Goal: Task Accomplishment & Management: Use online tool/utility

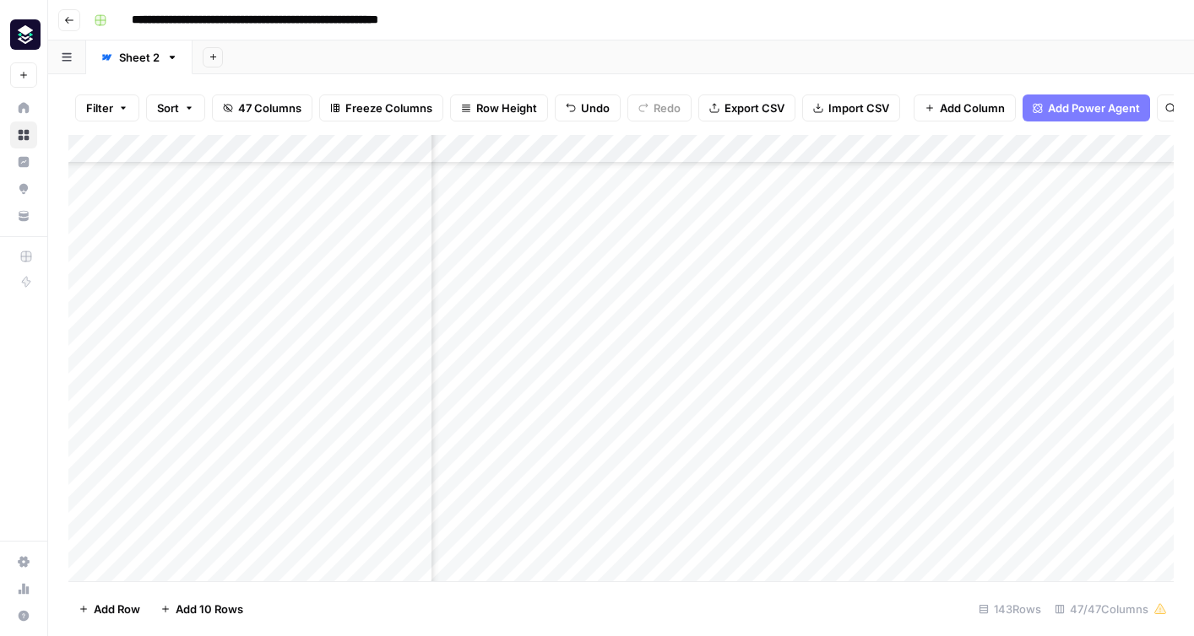
scroll to position [722, 6752]
click at [1047, 349] on div "Add Column" at bounding box center [620, 358] width 1105 height 447
click at [1046, 149] on div "Add Column" at bounding box center [620, 358] width 1105 height 447
click at [980, 254] on span "Edit" at bounding box center [1034, 253] width 148 height 17
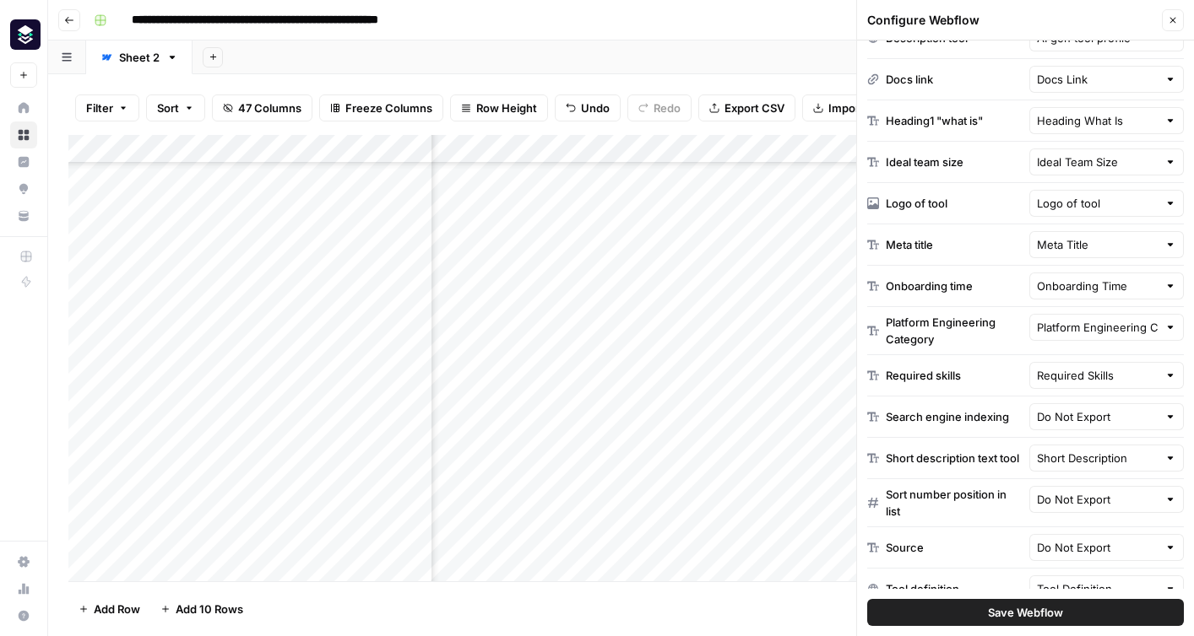
scroll to position [495, 0]
click at [1053, 420] on input "text" at bounding box center [1098, 416] width 122 height 17
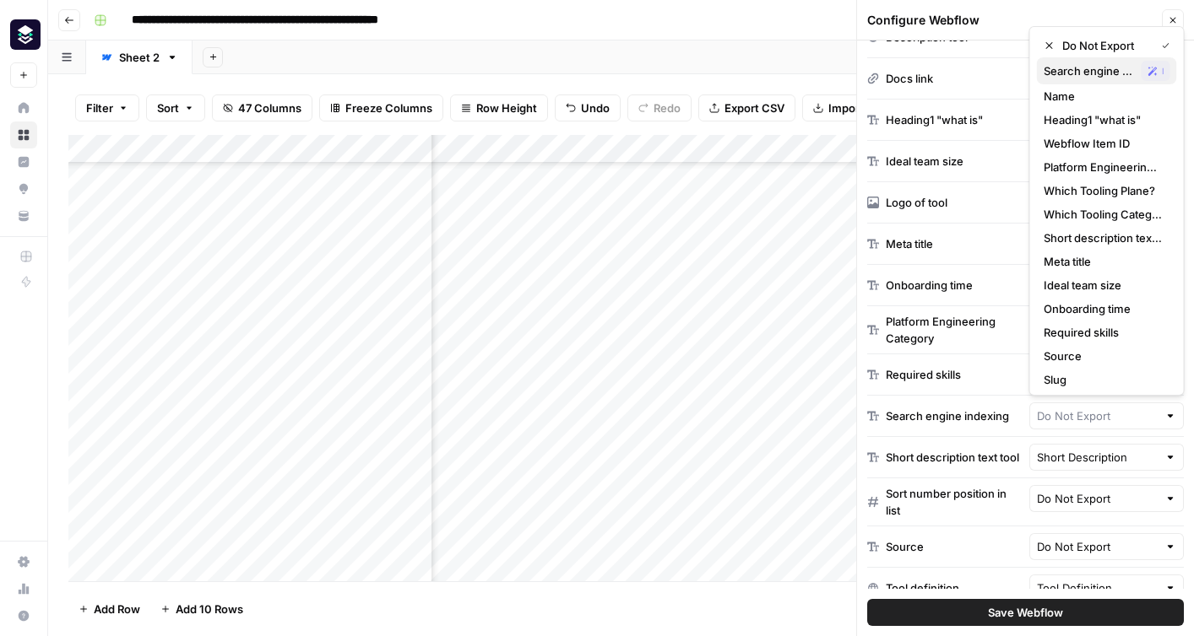
click at [1106, 61] on div "Search engine indexing Possible Match" at bounding box center [1106, 71] width 127 height 20
type input "Search engine indexing"
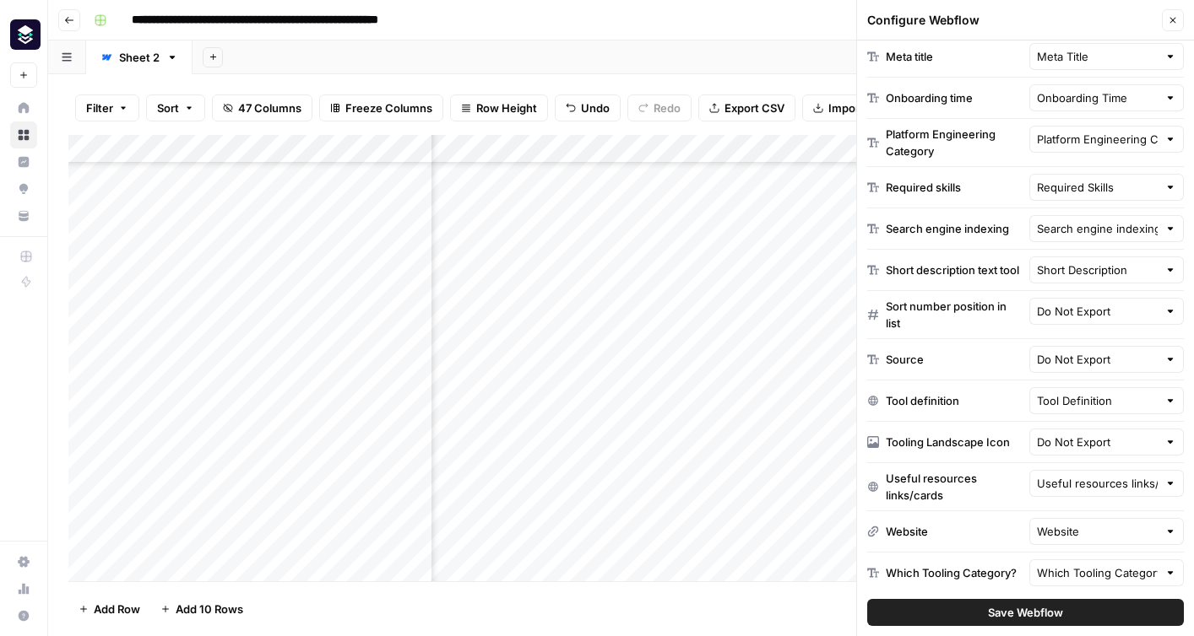
scroll to position [697, 0]
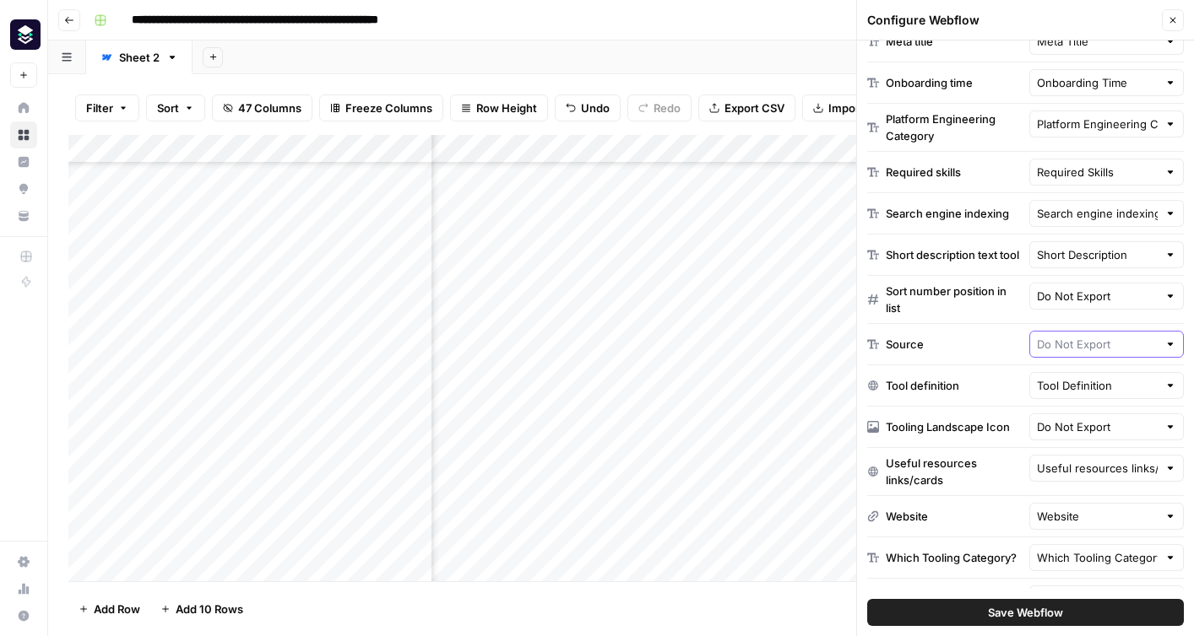
click at [1075, 344] on input "text" at bounding box center [1098, 344] width 122 height 17
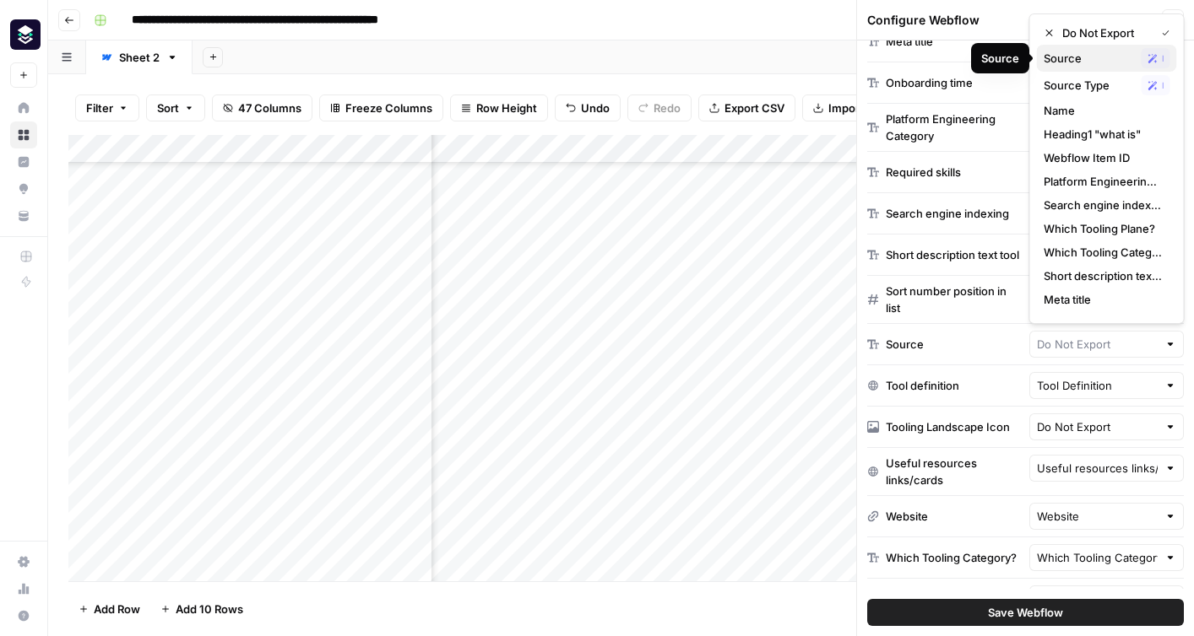
click at [1079, 63] on span "Source" at bounding box center [1088, 58] width 91 height 17
type input "Source"
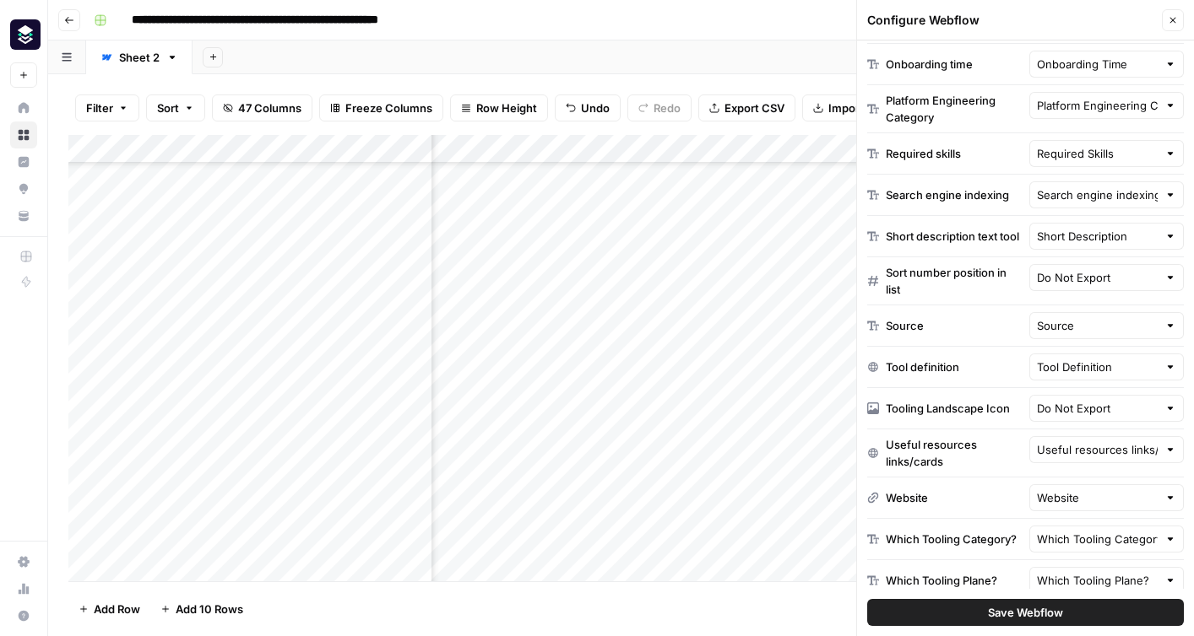
scroll to position [731, 0]
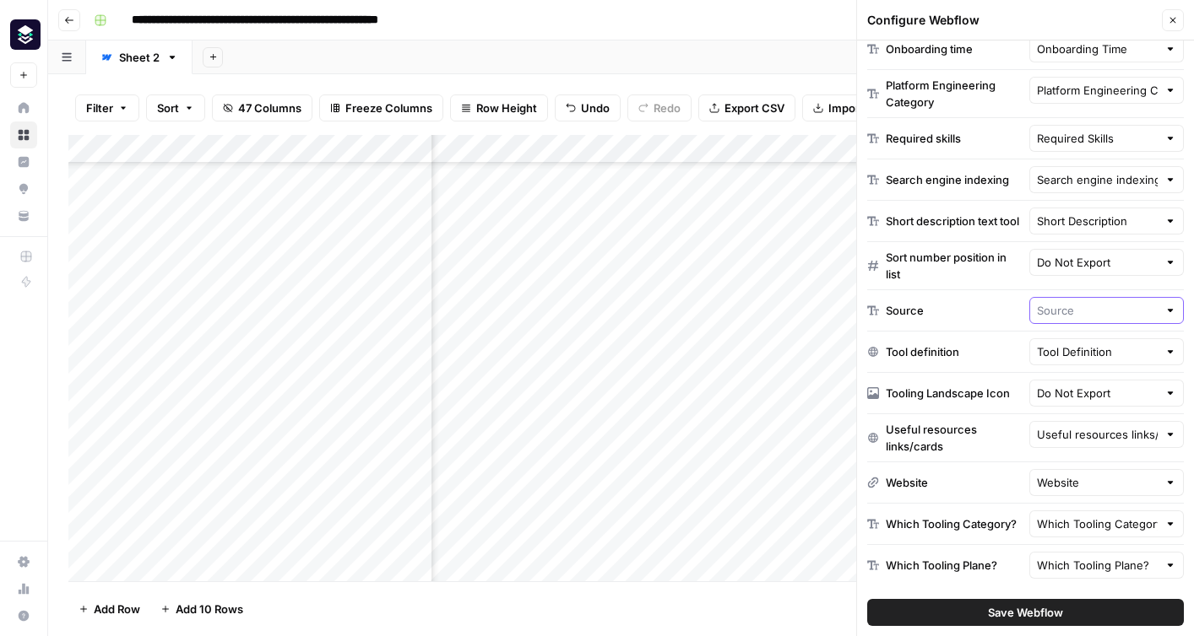
click at [1096, 311] on input "text" at bounding box center [1098, 310] width 122 height 17
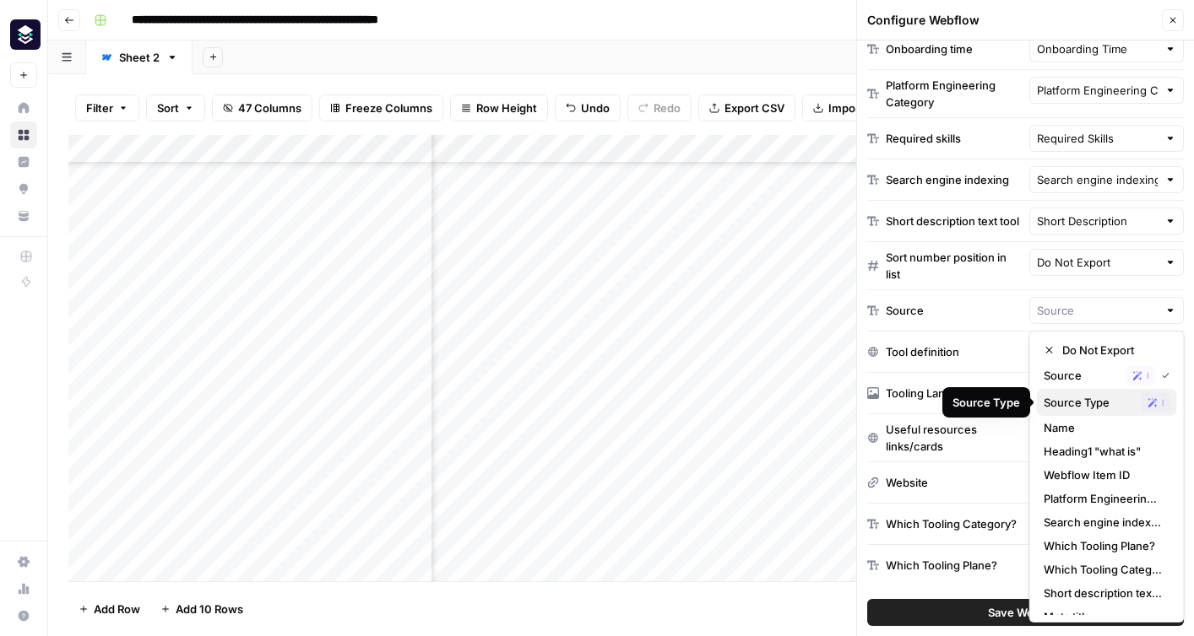
click at [1088, 408] on span "Source Type" at bounding box center [1088, 402] width 91 height 17
type input "Source Type"
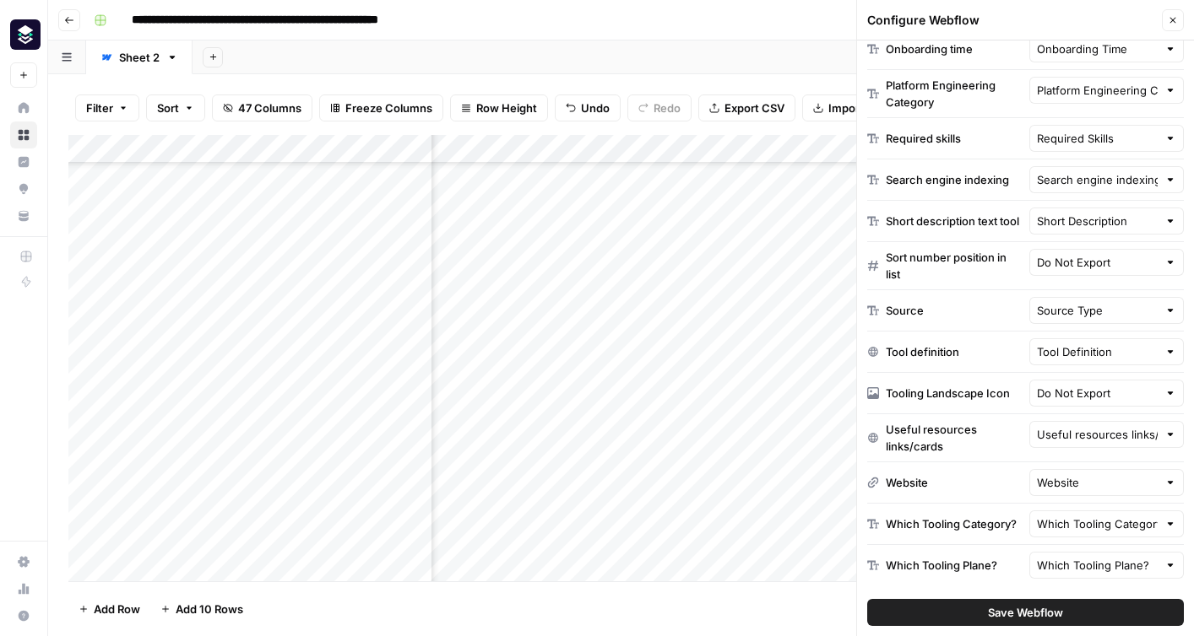
click at [1005, 616] on span "Save Webflow" at bounding box center [1025, 612] width 75 height 17
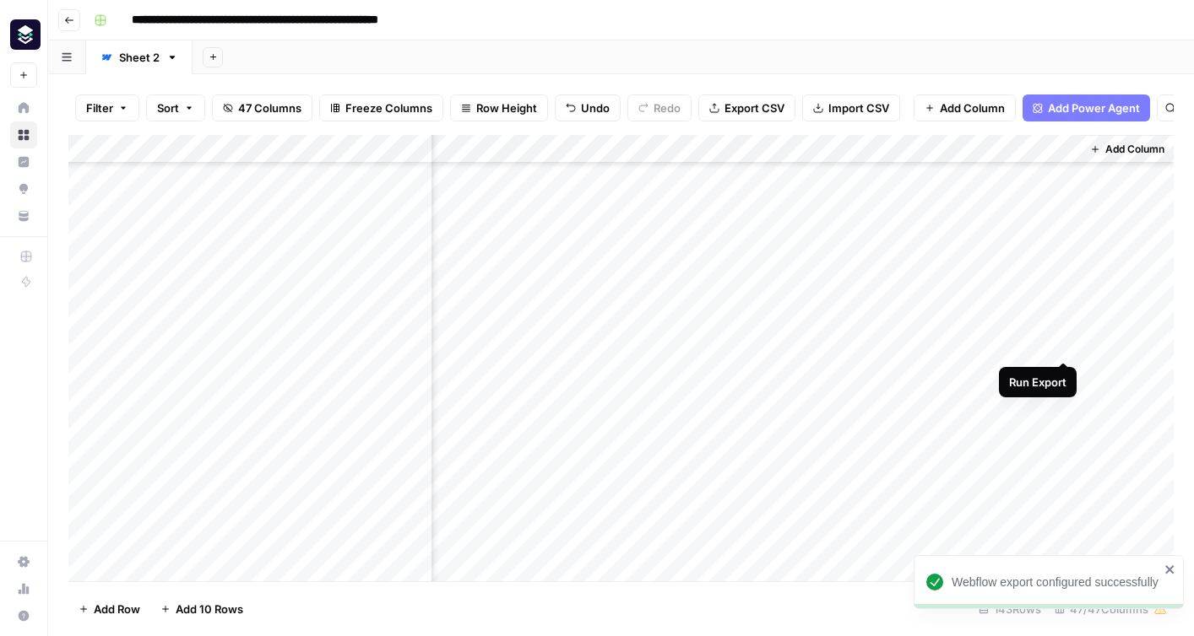
click at [1065, 344] on div "Add Column" at bounding box center [620, 358] width 1105 height 447
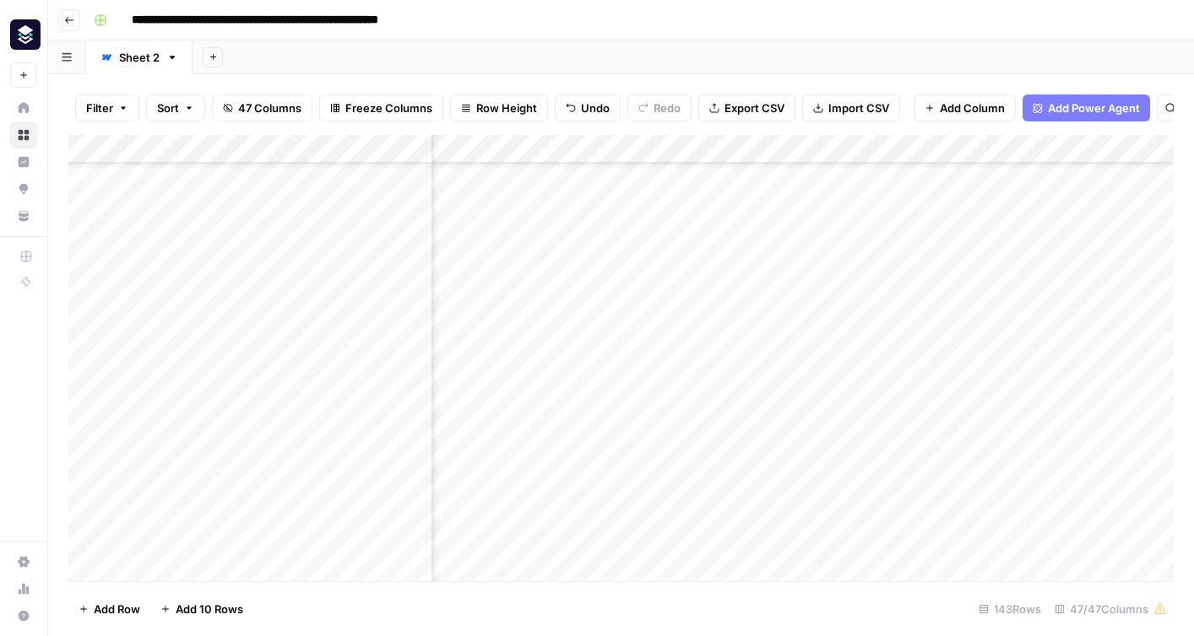
scroll to position [722, 3058]
click at [663, 350] on div "Add Column" at bounding box center [620, 358] width 1105 height 447
click at [663, 350] on textarea at bounding box center [716, 346] width 270 height 24
type textarea "******"
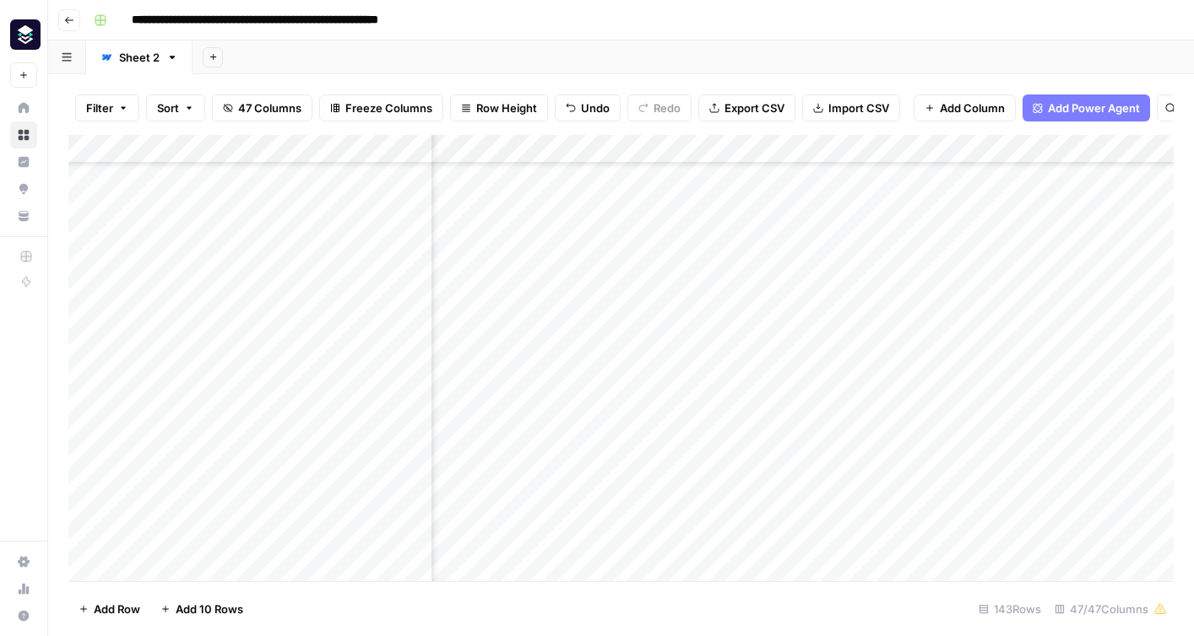
scroll to position [722, 6752]
click at [1063, 347] on div "Add Column" at bounding box center [620, 358] width 1105 height 447
click at [1043, 345] on div "Add Column" at bounding box center [620, 358] width 1105 height 447
click at [961, 347] on div "Add Column" at bounding box center [620, 358] width 1105 height 447
click at [1040, 348] on div "Add Column" at bounding box center [620, 358] width 1105 height 447
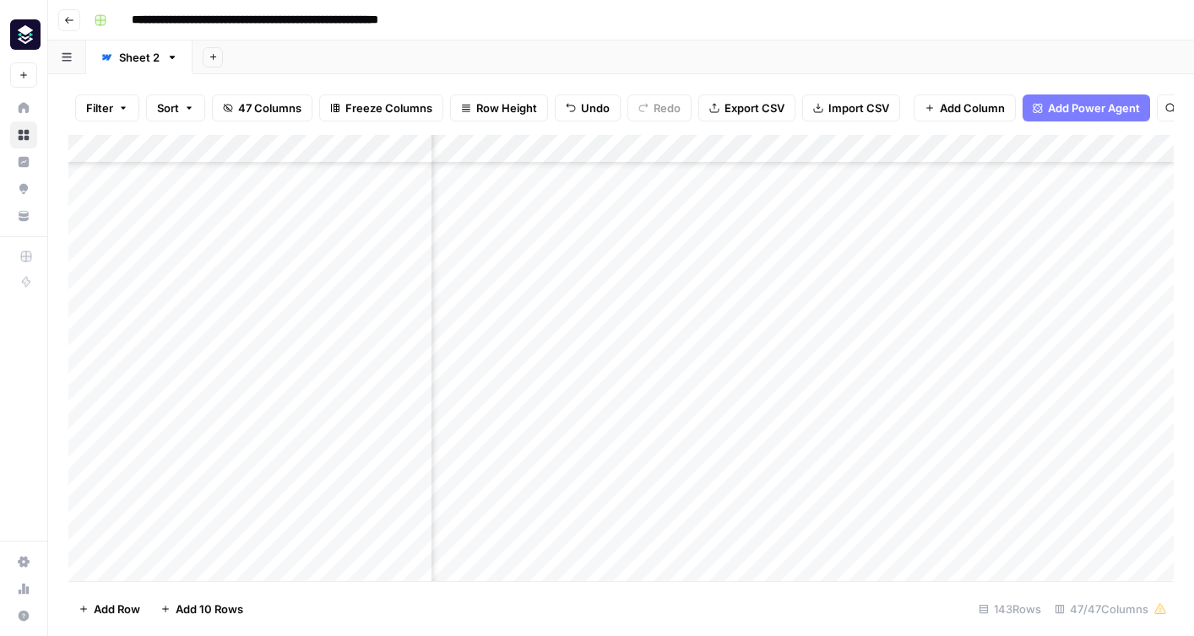
scroll to position [722, 487]
click at [559, 347] on div "Add Column" at bounding box center [620, 358] width 1105 height 447
click at [559, 347] on textarea "**********" at bounding box center [662, 346] width 270 height 24
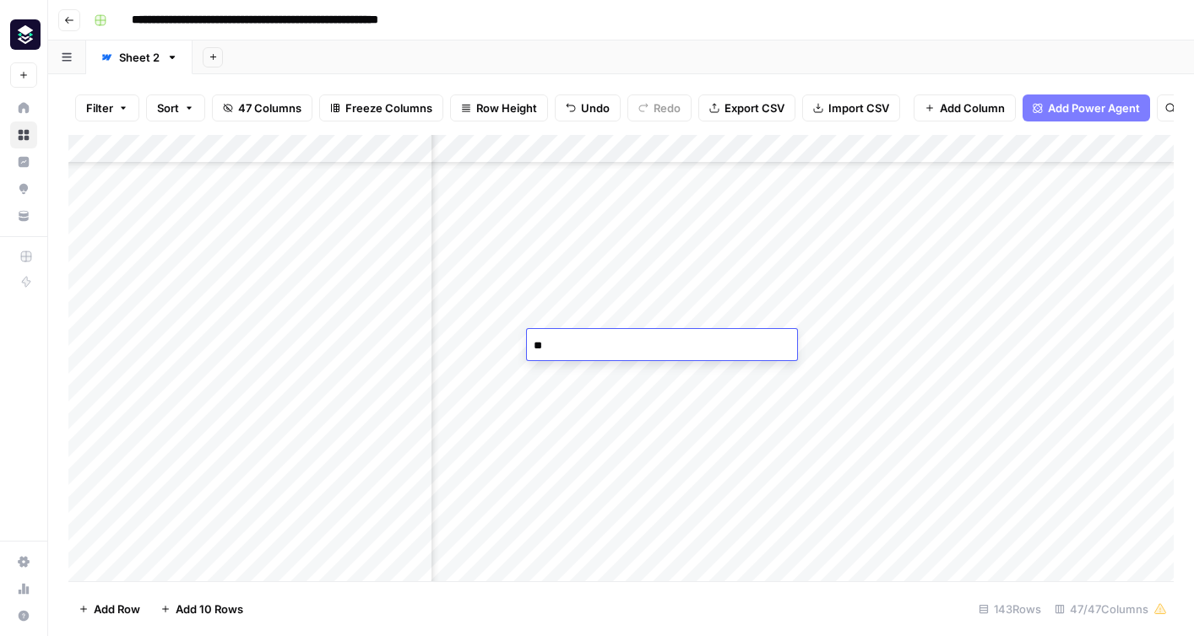
type textarea "***"
click at [1045, 149] on div "Add Column" at bounding box center [620, 358] width 1105 height 447
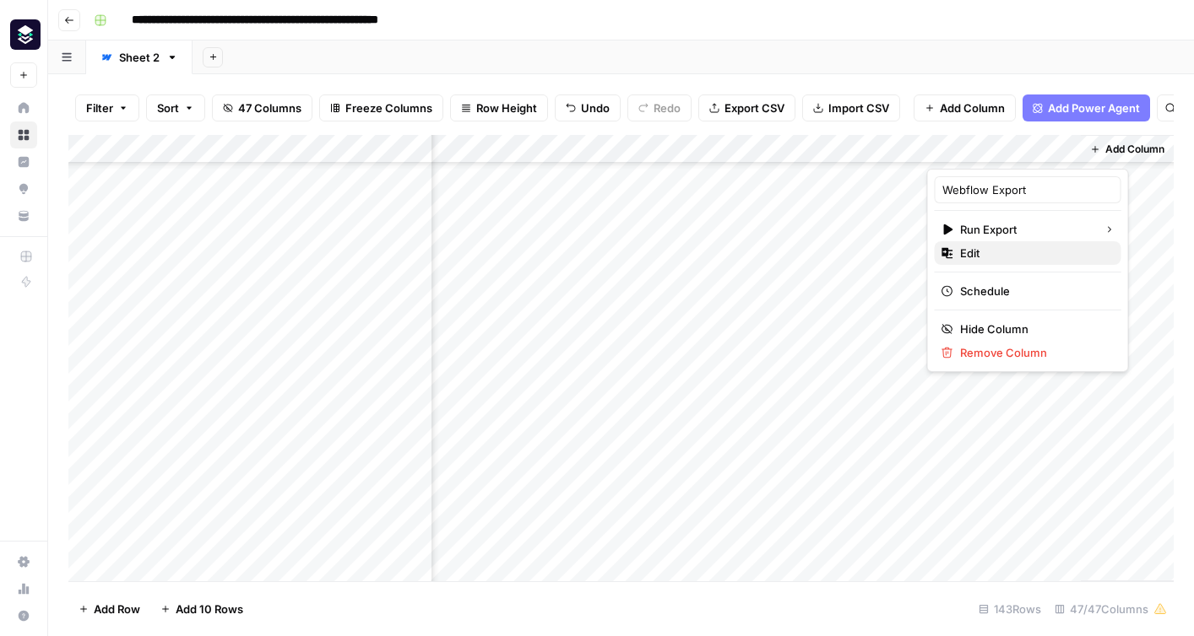
click at [973, 252] on span "Edit" at bounding box center [1034, 253] width 148 height 17
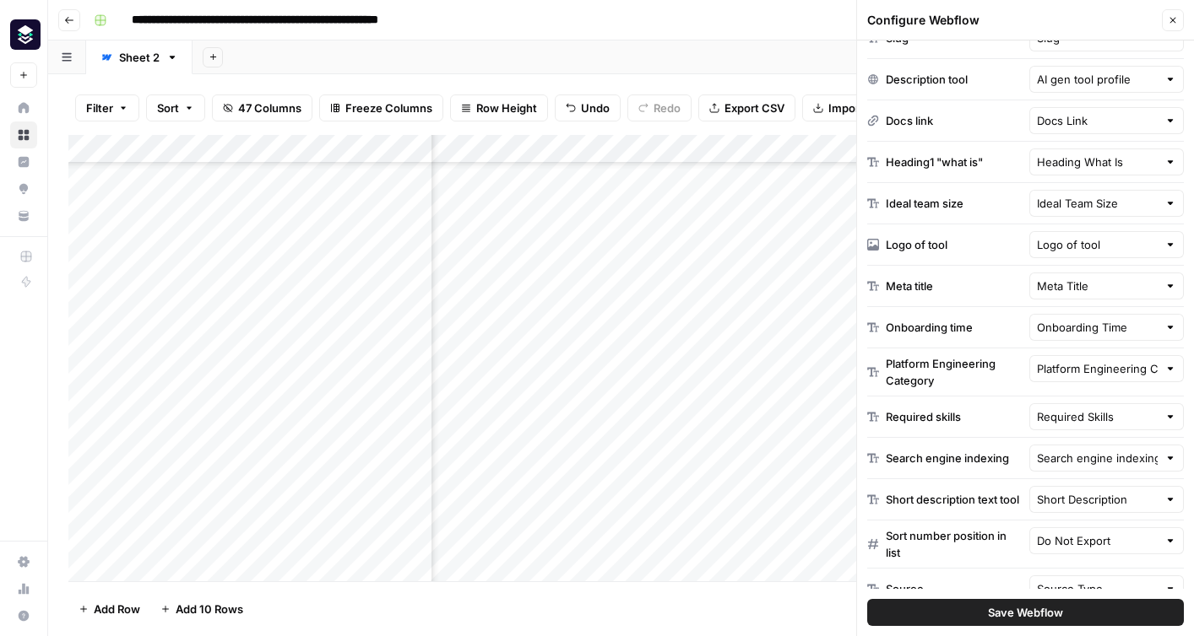
scroll to position [455, 0]
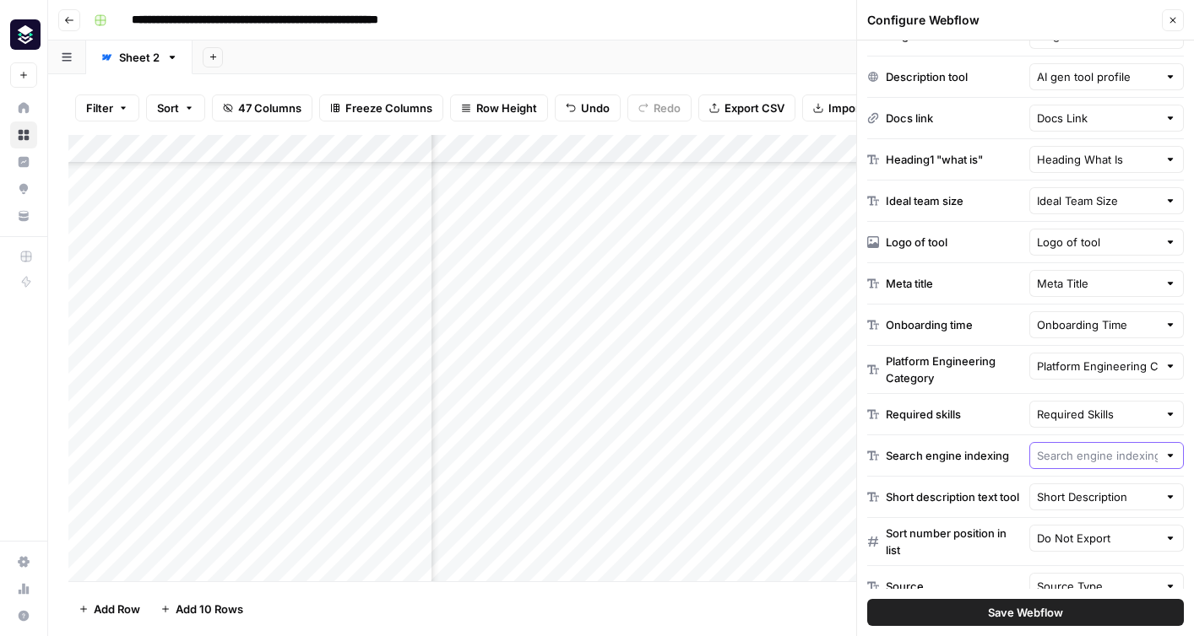
click at [1075, 454] on input "text" at bounding box center [1098, 455] width 122 height 17
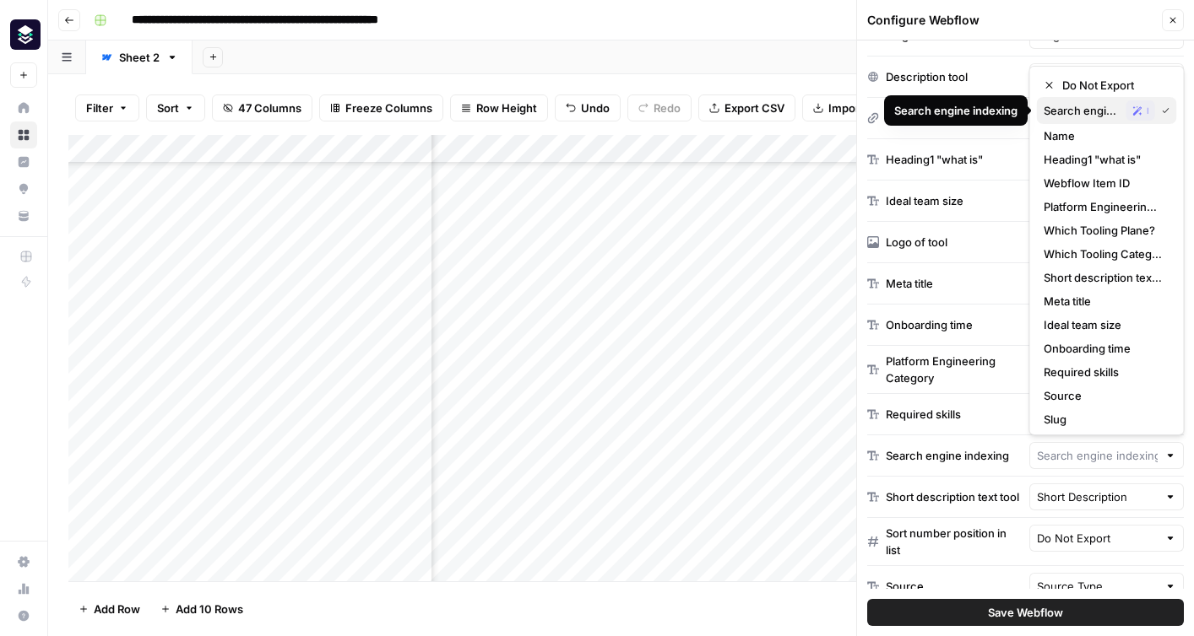
click at [1100, 112] on span "Search engine indexing" at bounding box center [1081, 110] width 76 height 17
type input "Search engine indexing"
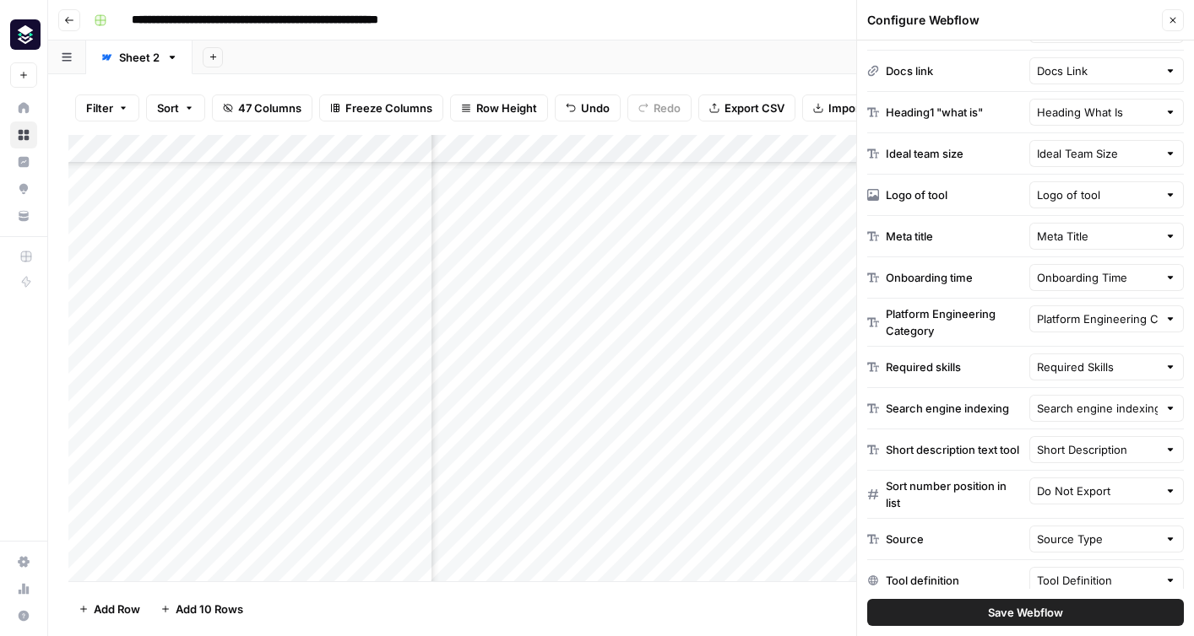
scroll to position [507, 0]
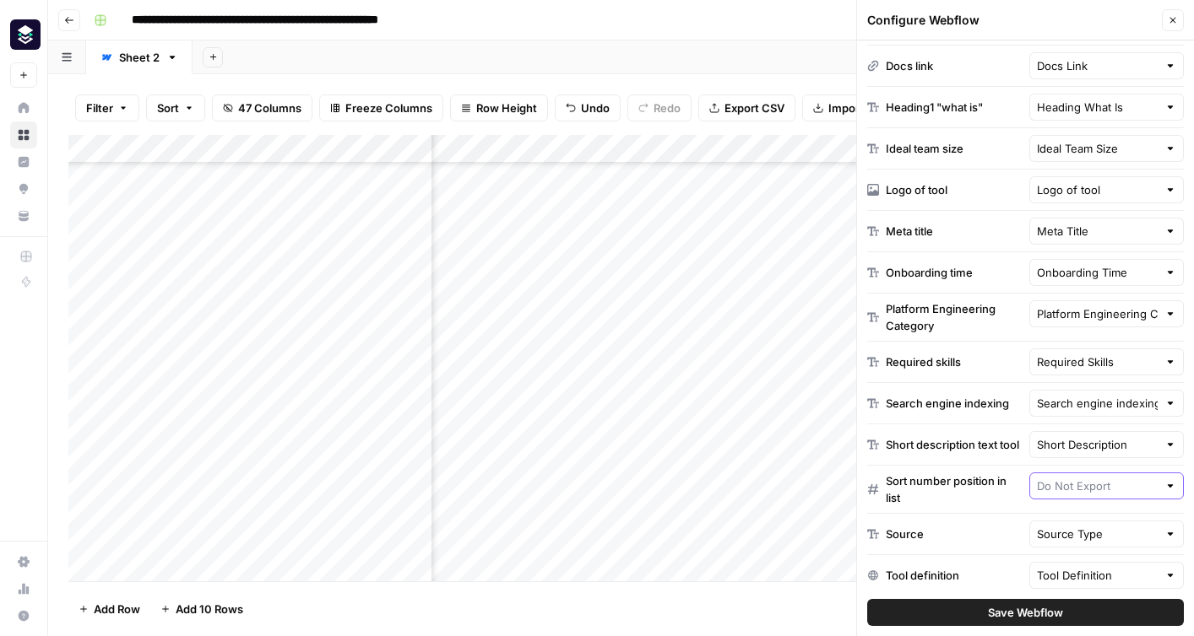
click at [1075, 491] on input "text" at bounding box center [1098, 486] width 122 height 17
click at [1076, 557] on span "Sort number position in list" at bounding box center [1088, 558] width 91 height 17
type input "Sort number position in list"
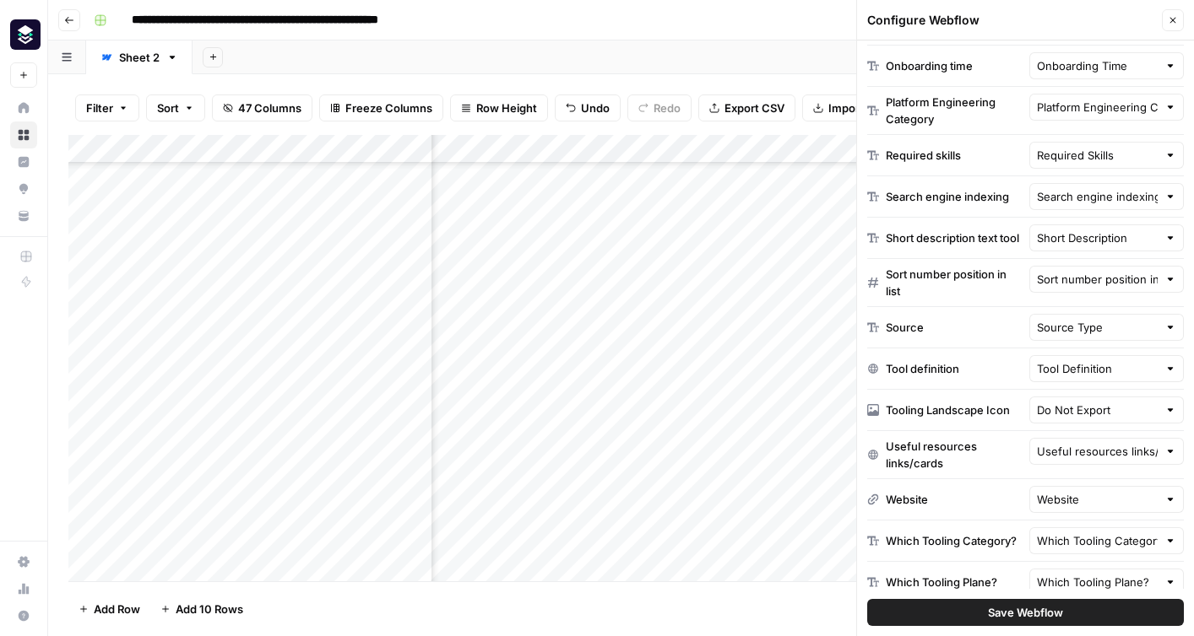
scroll to position [731, 0]
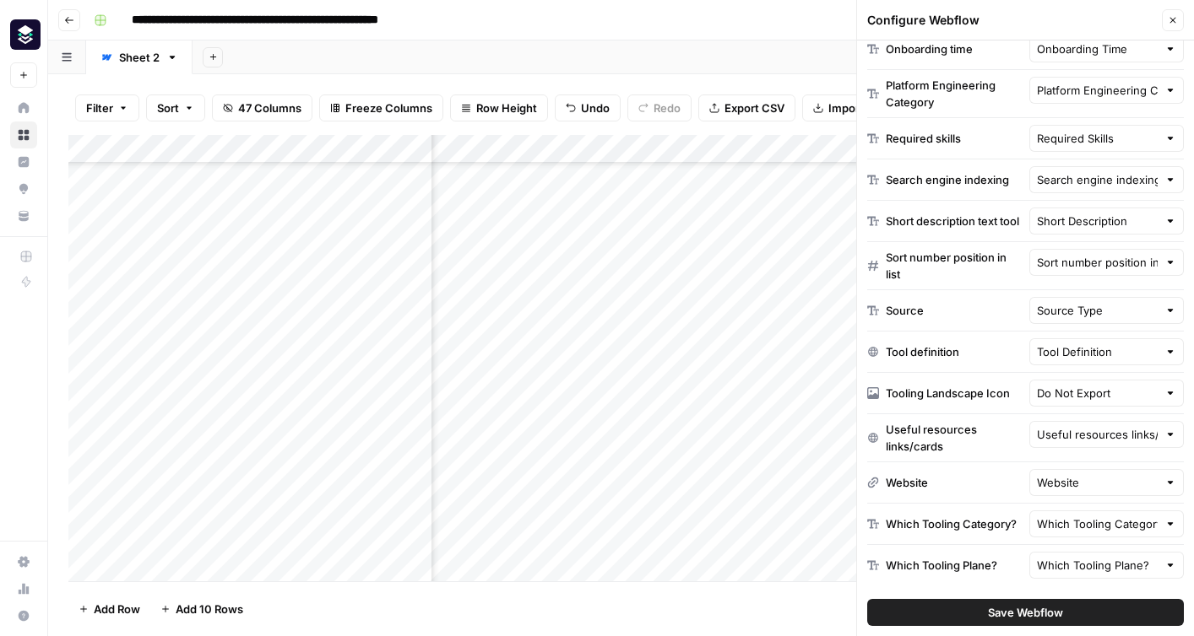
click at [953, 609] on button "Save Webflow" at bounding box center [1025, 612] width 317 height 27
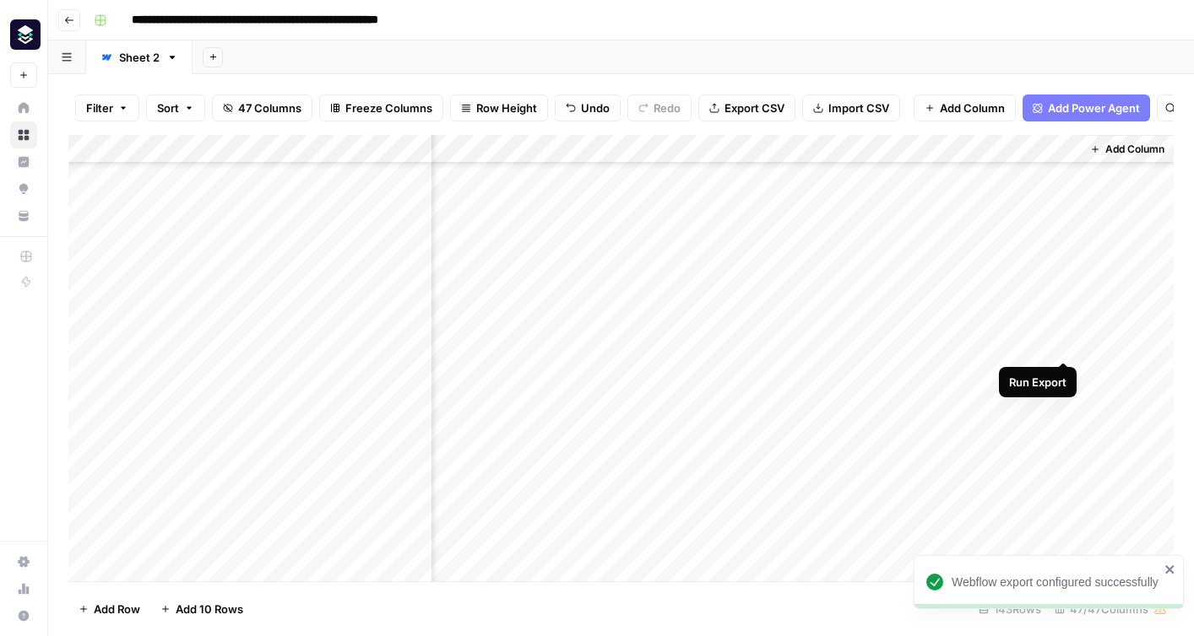
click at [1061, 344] on div "Add Column" at bounding box center [620, 358] width 1105 height 447
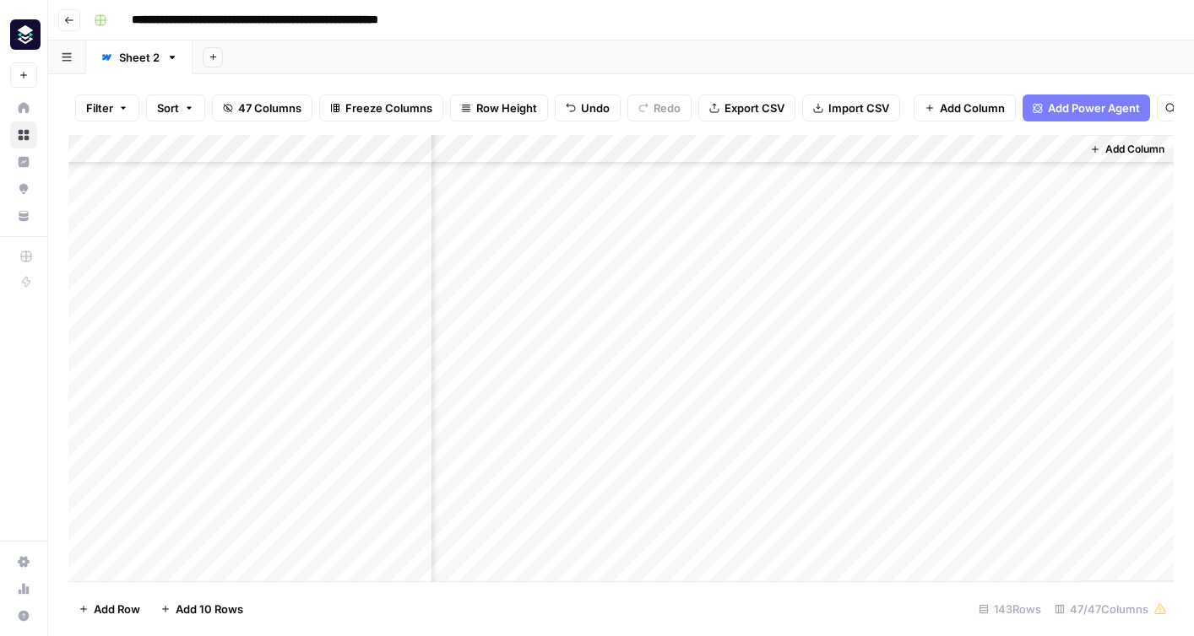
click at [1061, 344] on div "Add Column" at bounding box center [620, 358] width 1105 height 447
click at [934, 347] on div "Add Column" at bounding box center [620, 358] width 1105 height 447
type input "70"
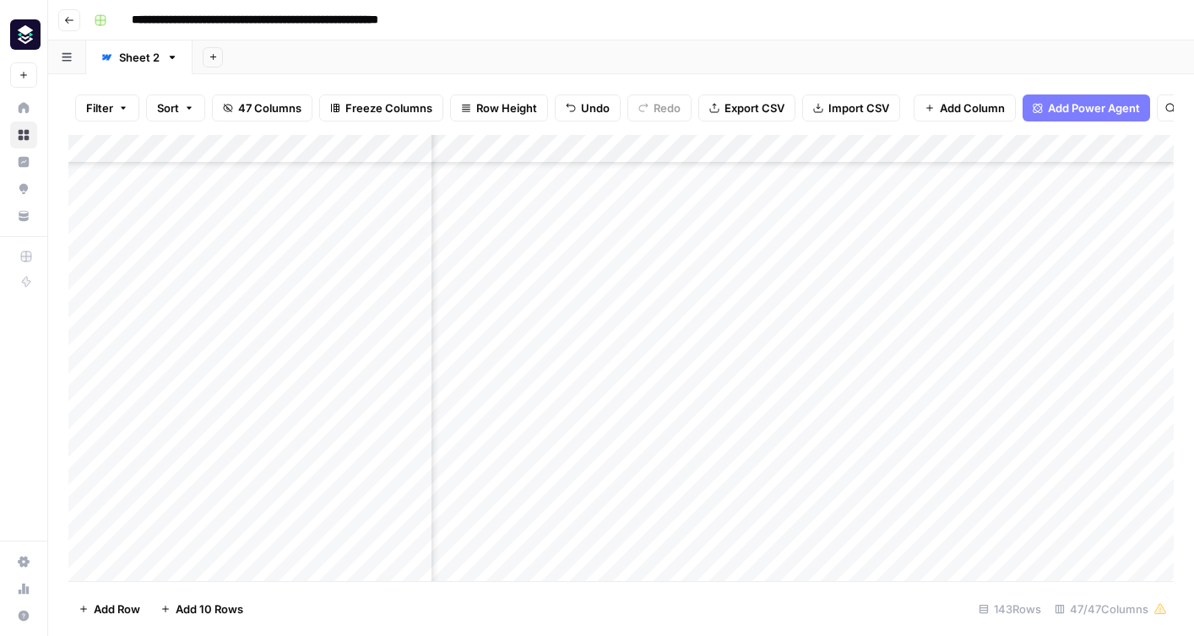
scroll to position [722, 2876]
click at [731, 344] on div "Add Column" at bounding box center [620, 358] width 1105 height 447
type textarea "****"
click at [769, 460] on div "Add Column" at bounding box center [620, 358] width 1105 height 447
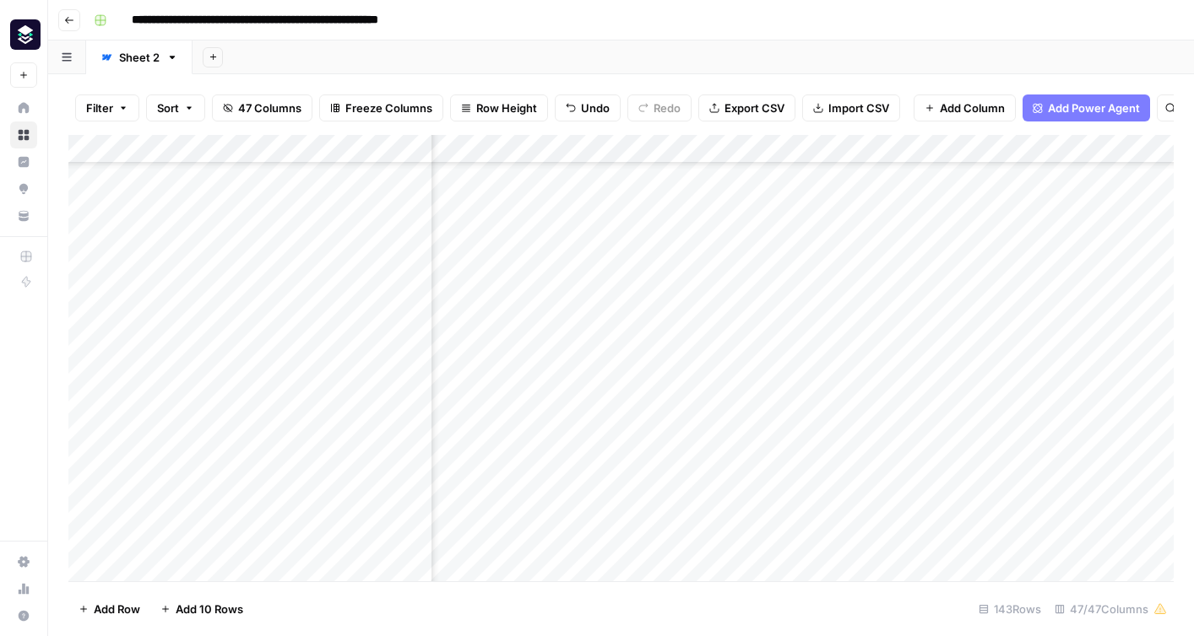
scroll to position [722, 6752]
click at [1064, 345] on div "Add Column" at bounding box center [620, 358] width 1105 height 447
click at [830, 348] on div "Add Column" at bounding box center [620, 358] width 1105 height 447
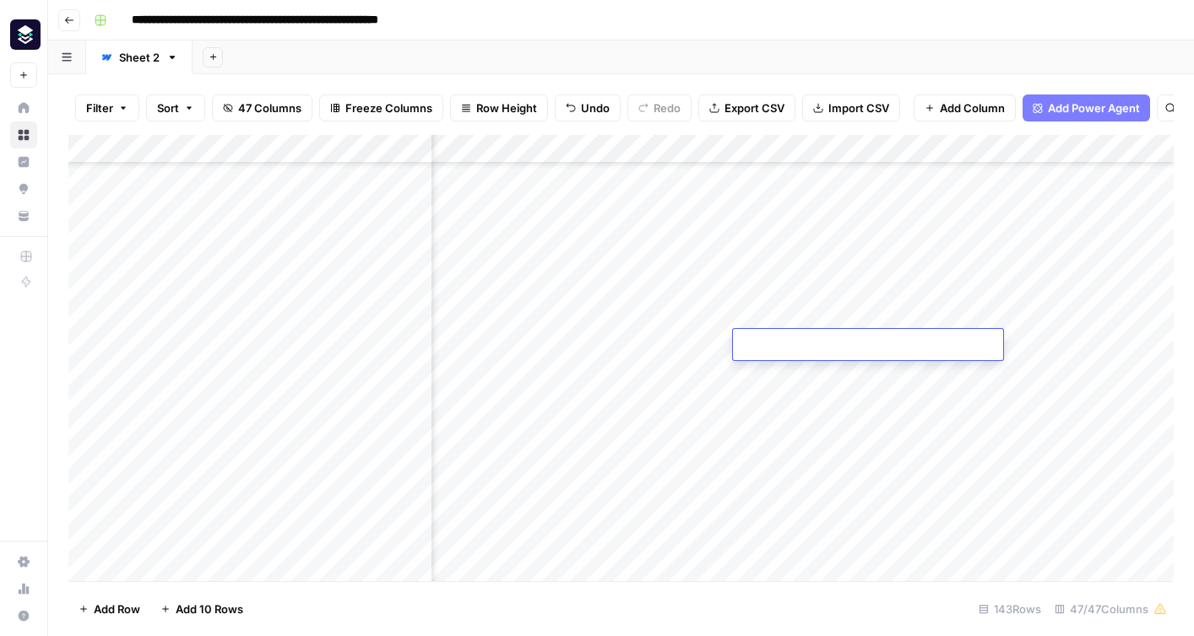
scroll to position [722, 6301]
click at [589, 349] on div "Add Column" at bounding box center [620, 358] width 1105 height 447
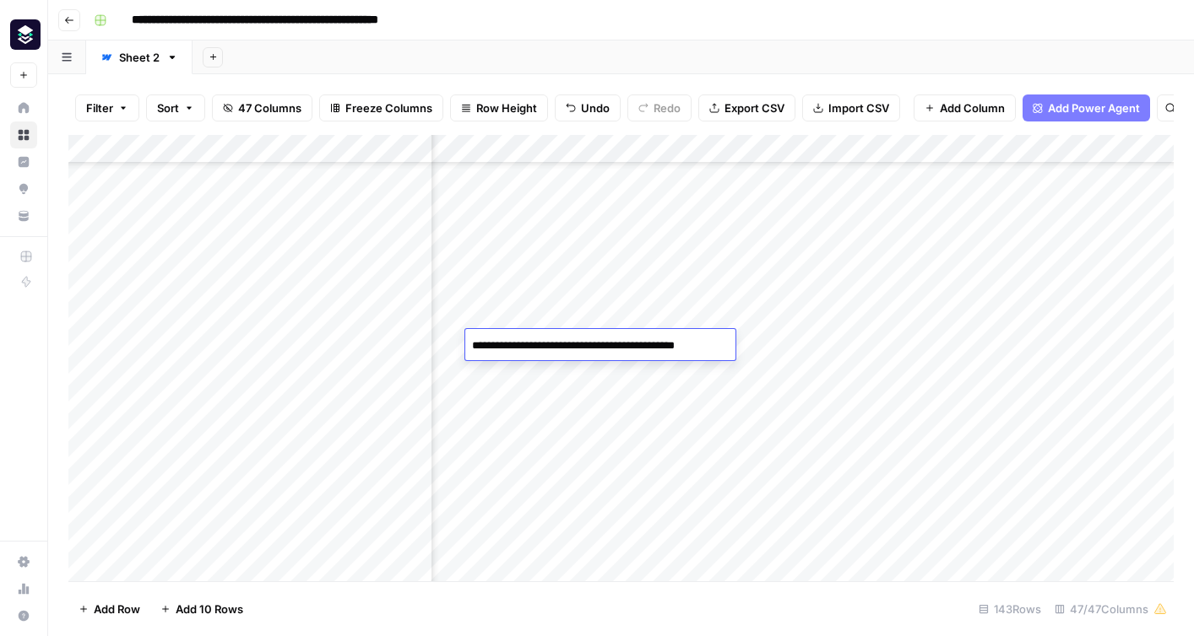
click at [676, 354] on textarea "**********" at bounding box center [600, 346] width 270 height 24
type textarea "********"
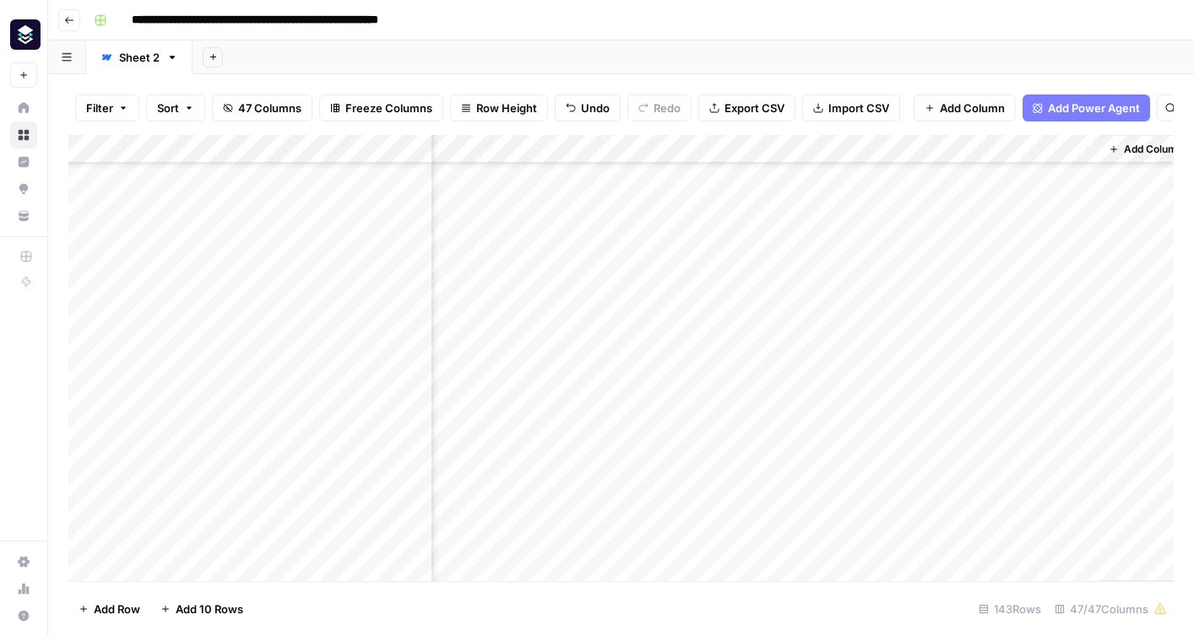
scroll to position [722, 6752]
click at [1064, 345] on div "Add Column" at bounding box center [620, 358] width 1105 height 447
click at [666, 346] on div "Add Column" at bounding box center [620, 358] width 1105 height 447
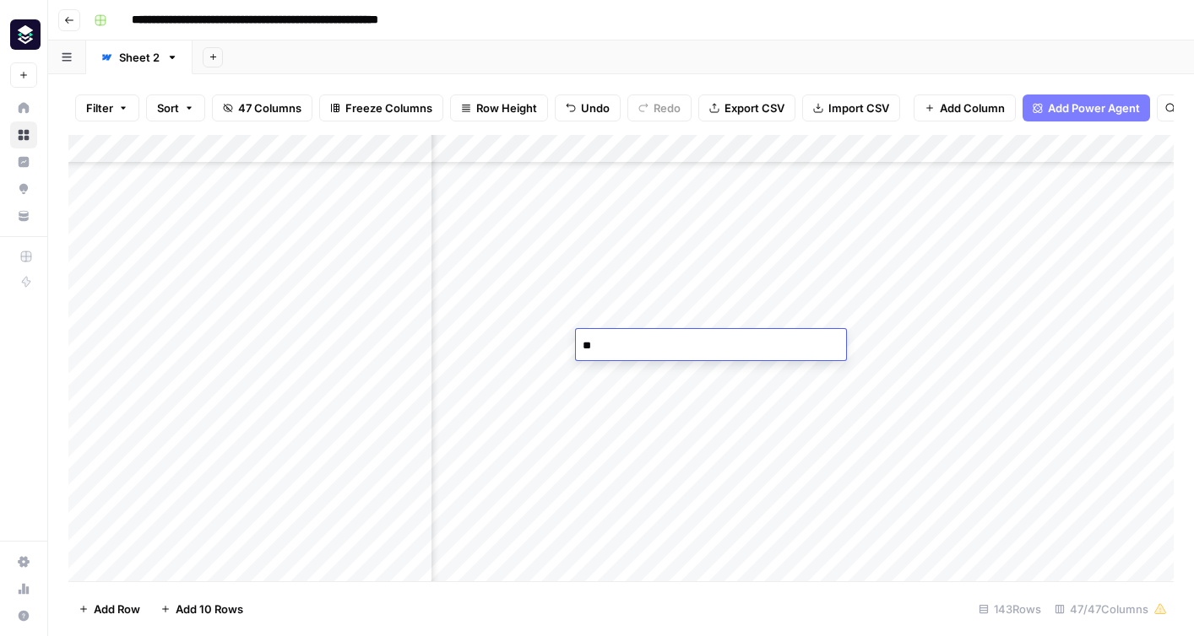
type textarea "***"
click at [861, 346] on div "Add Column" at bounding box center [620, 358] width 1105 height 447
click at [861, 346] on textarea at bounding box center [863, 346] width 270 height 24
type textarea "***"
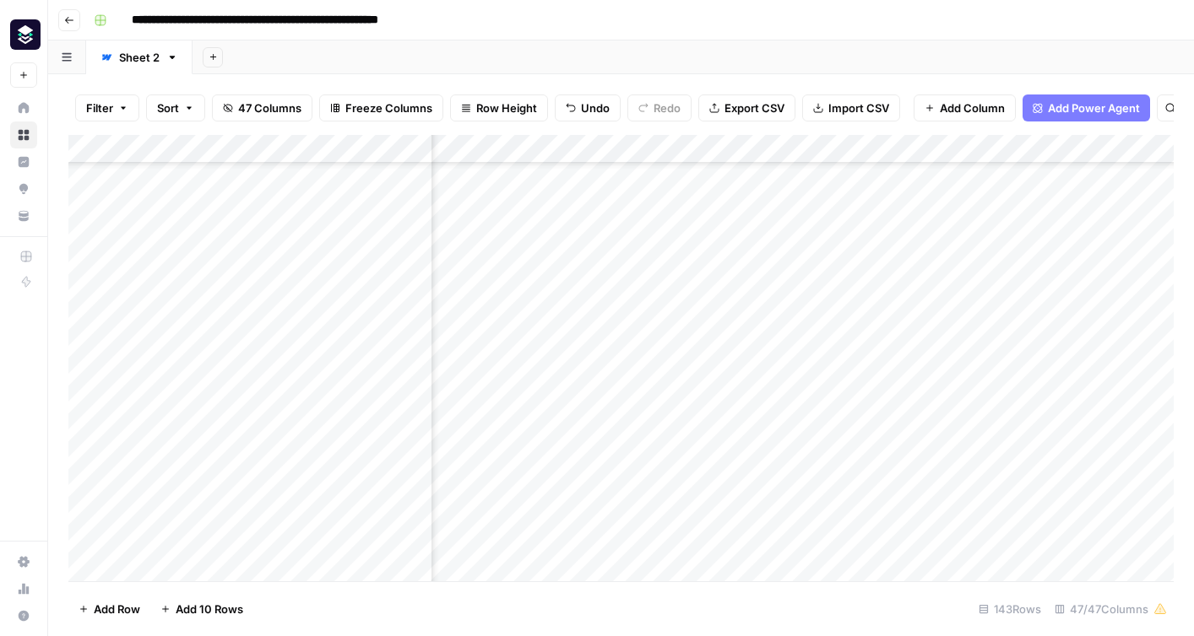
click at [858, 500] on div "Add Column" at bounding box center [620, 358] width 1105 height 447
click at [1010, 350] on div "Add Column" at bounding box center [620, 358] width 1105 height 447
click at [1040, 346] on div "Add Column" at bounding box center [620, 358] width 1105 height 447
click at [1044, 157] on div "Add Column" at bounding box center [620, 358] width 1105 height 447
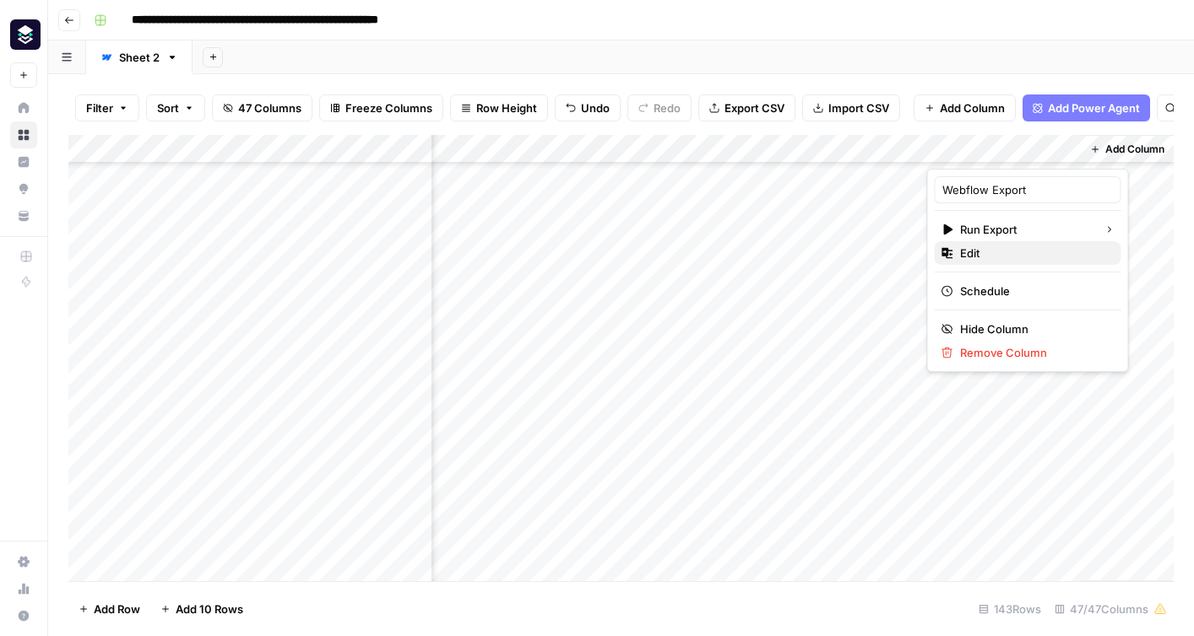
click at [977, 248] on span "Edit" at bounding box center [1034, 253] width 148 height 17
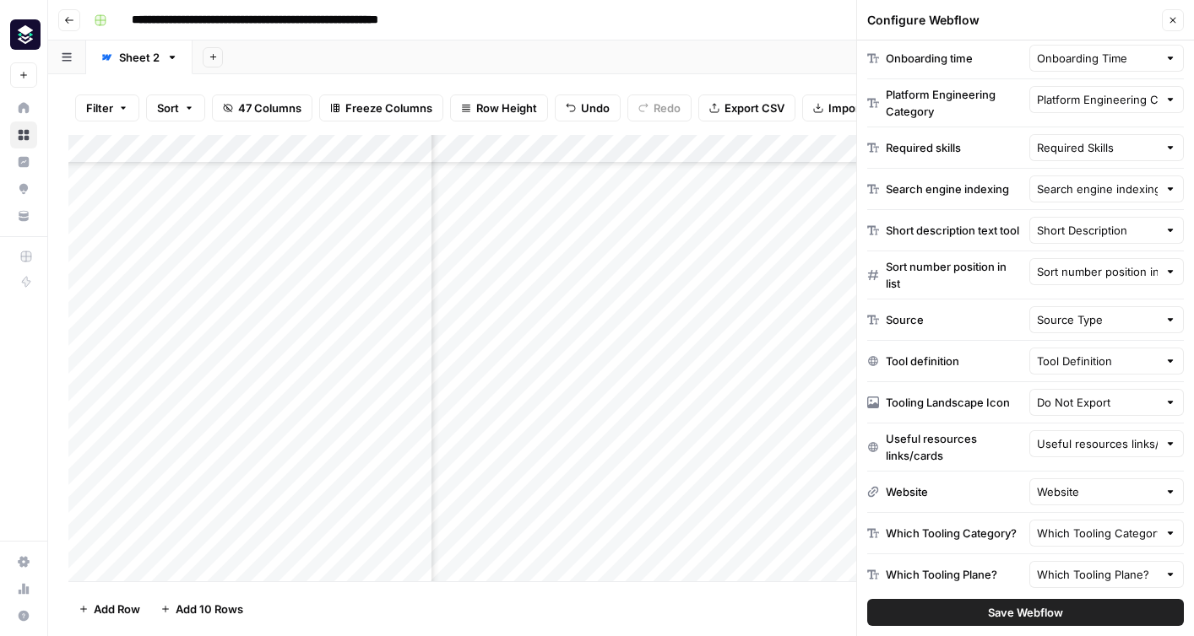
scroll to position [731, 0]
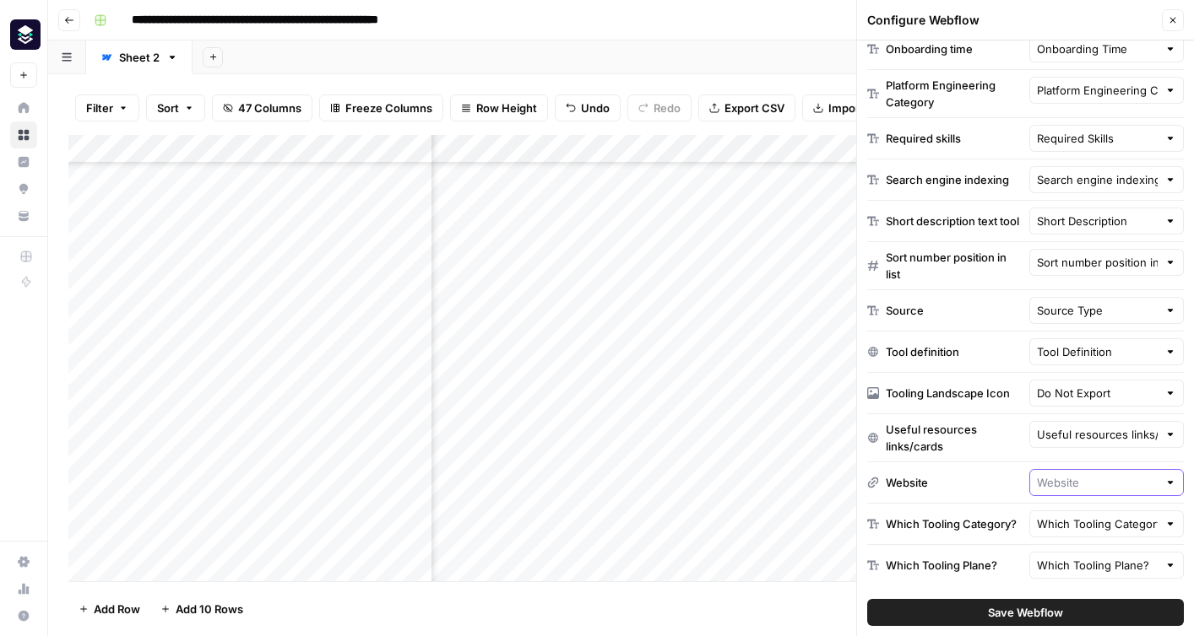
click at [1064, 480] on input "text" at bounding box center [1098, 482] width 122 height 17
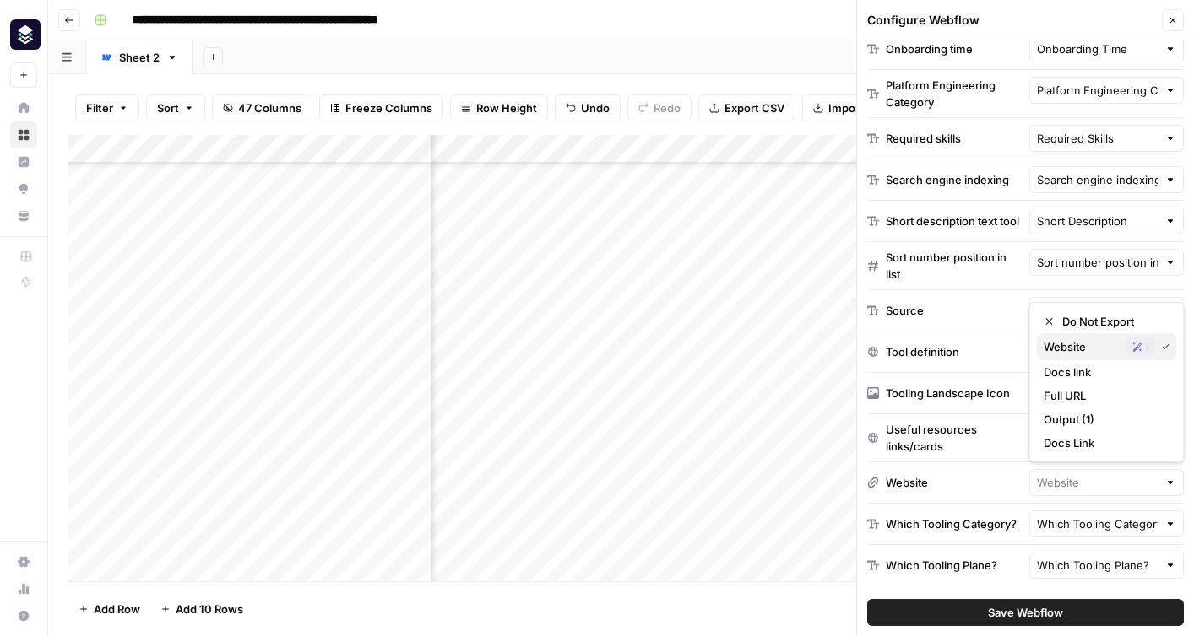
click at [1074, 349] on span "Website" at bounding box center [1081, 346] width 76 height 17
type input "Website"
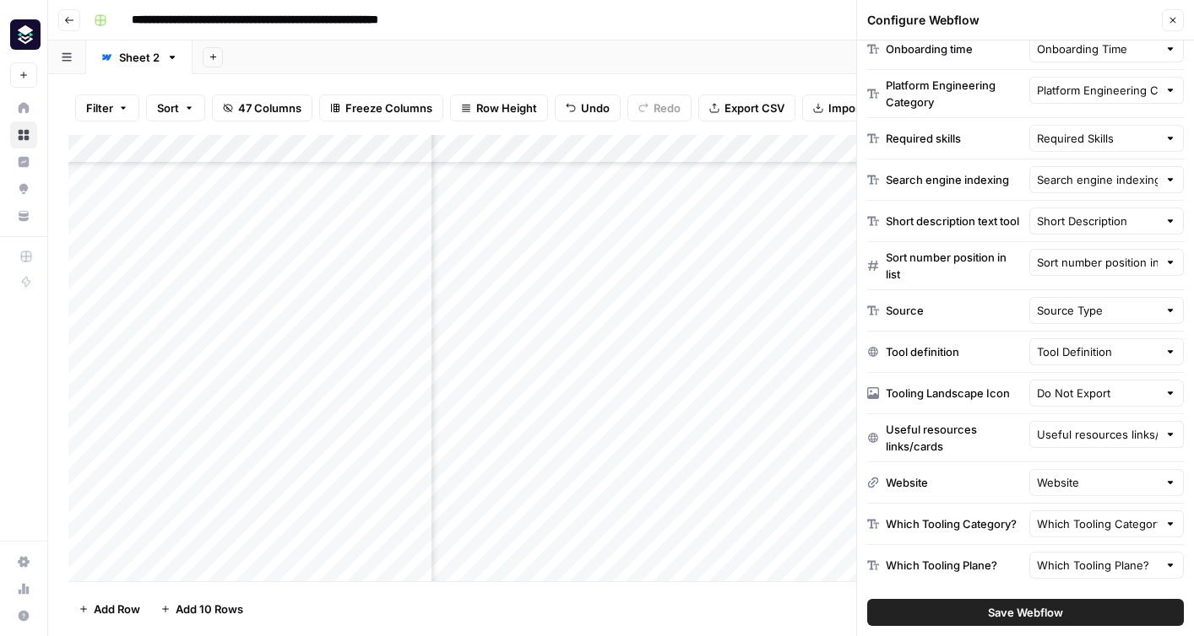
scroll to position [722, 5437]
click at [1068, 487] on input "text" at bounding box center [1098, 482] width 122 height 17
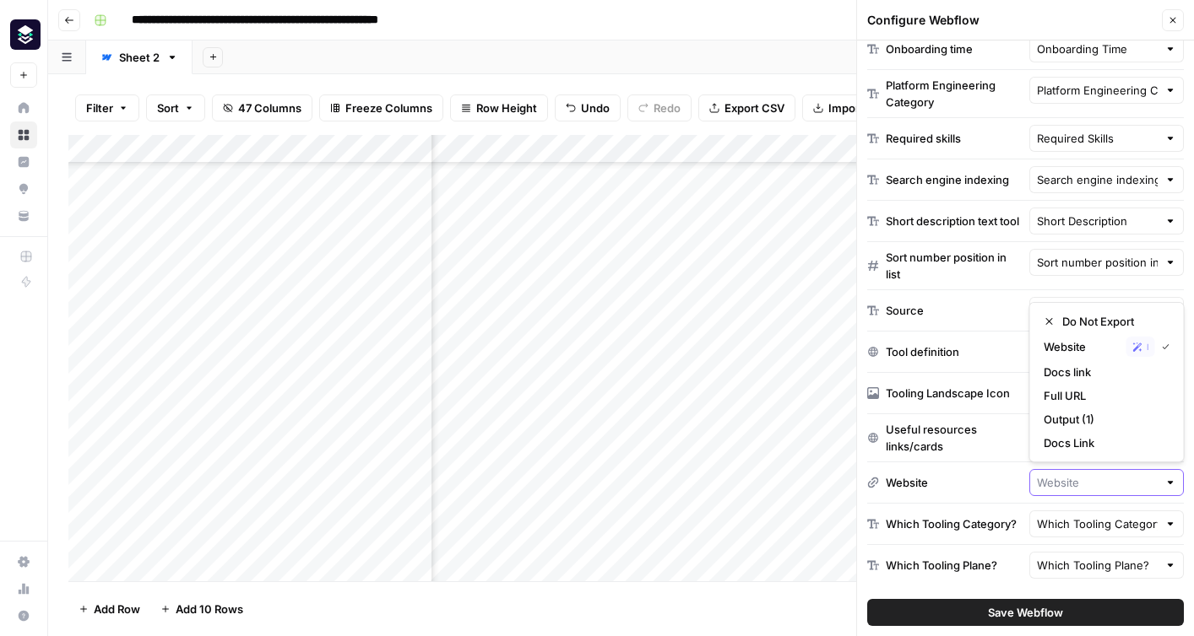
click at [1068, 487] on input "text" at bounding box center [1098, 482] width 122 height 17
type input "Website"
click at [804, 144] on div "Add Column" at bounding box center [620, 358] width 1105 height 447
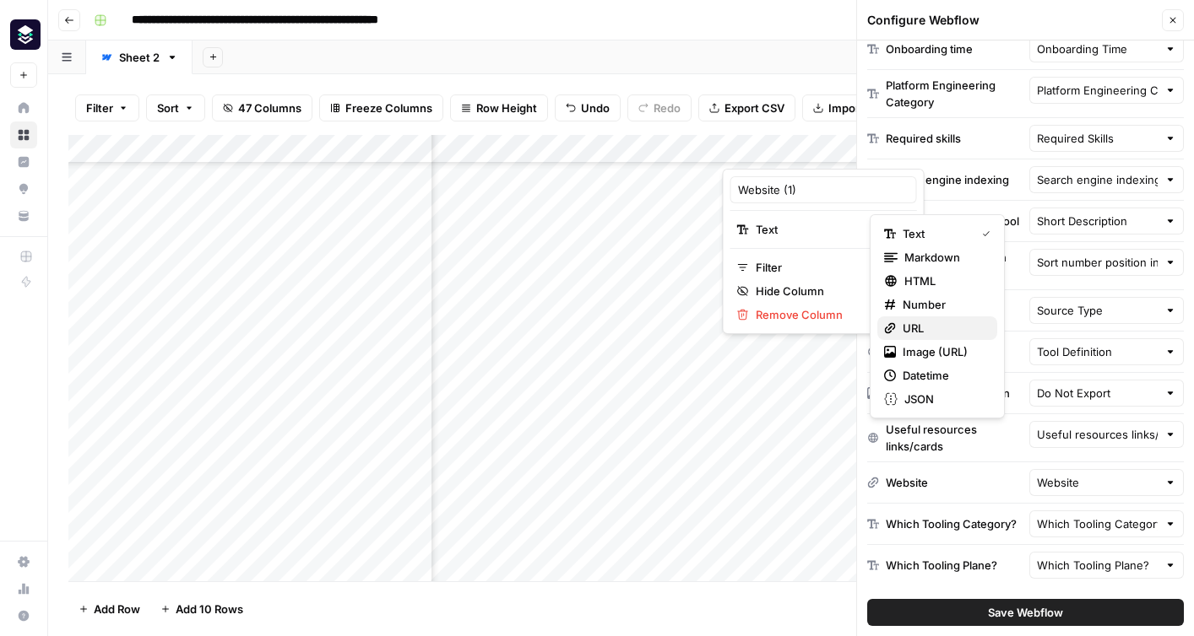
click at [932, 322] on span "URL" at bounding box center [942, 328] width 81 height 17
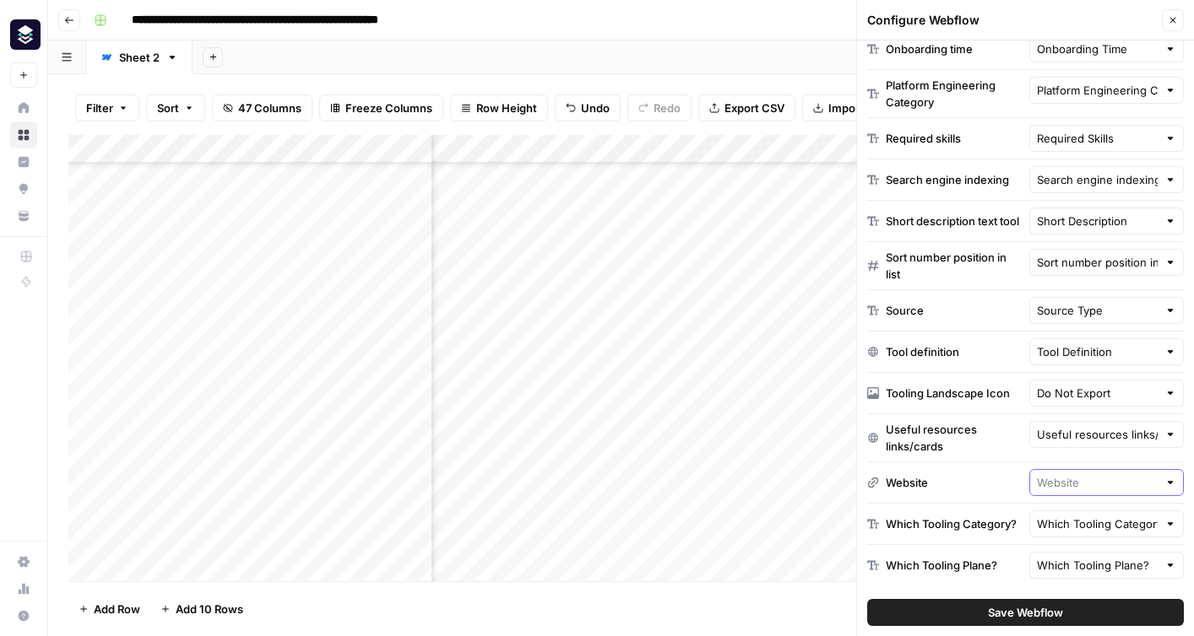
click at [1080, 485] on input "text" at bounding box center [1098, 482] width 122 height 17
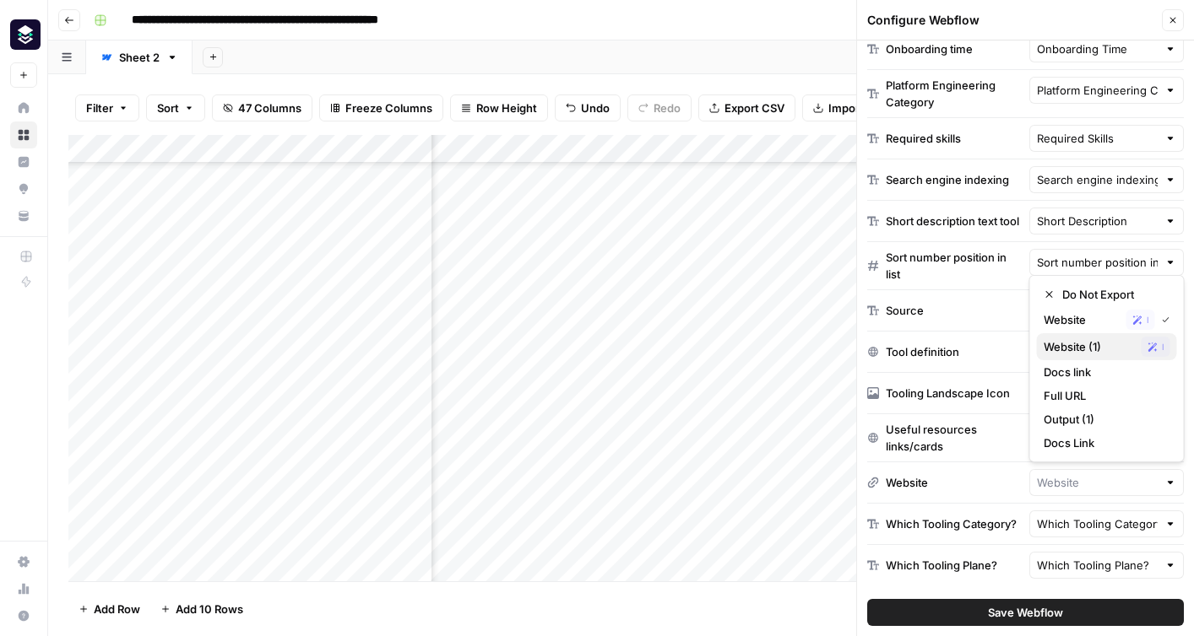
click at [1092, 348] on span "Website (1)" at bounding box center [1088, 346] width 91 height 17
type input "Website (1)"
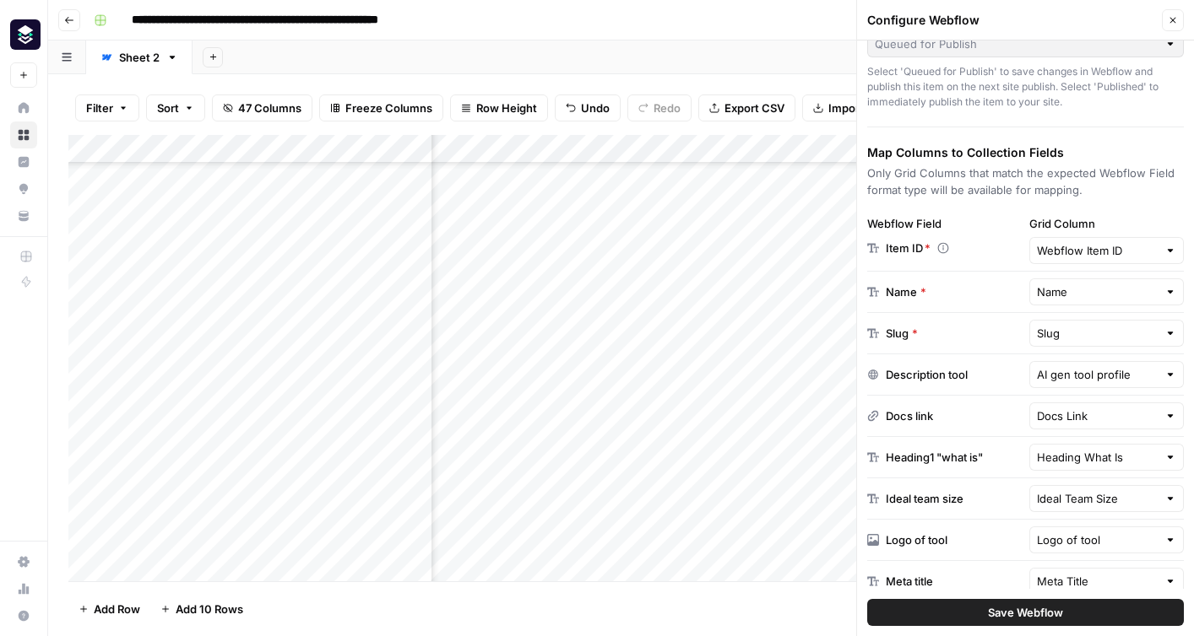
scroll to position [722, 5672]
click at [1061, 608] on span "Save Webflow" at bounding box center [1025, 612] width 75 height 17
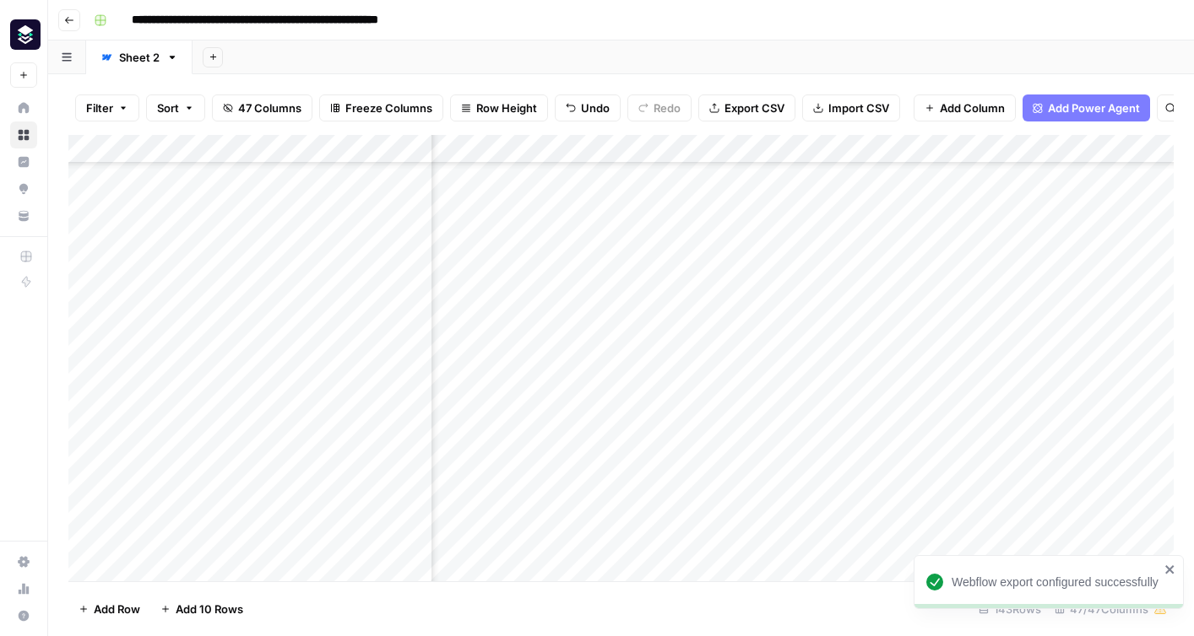
scroll to position [722, 6752]
click at [1063, 344] on div "Add Column" at bounding box center [620, 358] width 1105 height 447
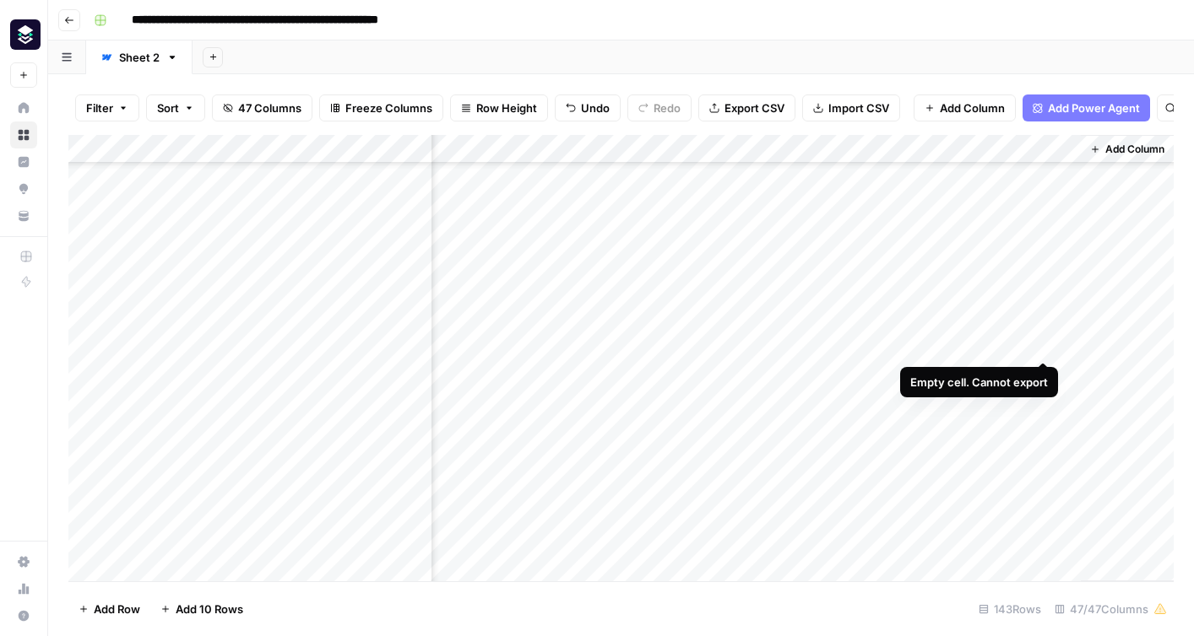
click at [1037, 346] on div "Add Column" at bounding box center [620, 358] width 1105 height 447
click at [793, 154] on div "Add Column" at bounding box center [620, 358] width 1105 height 447
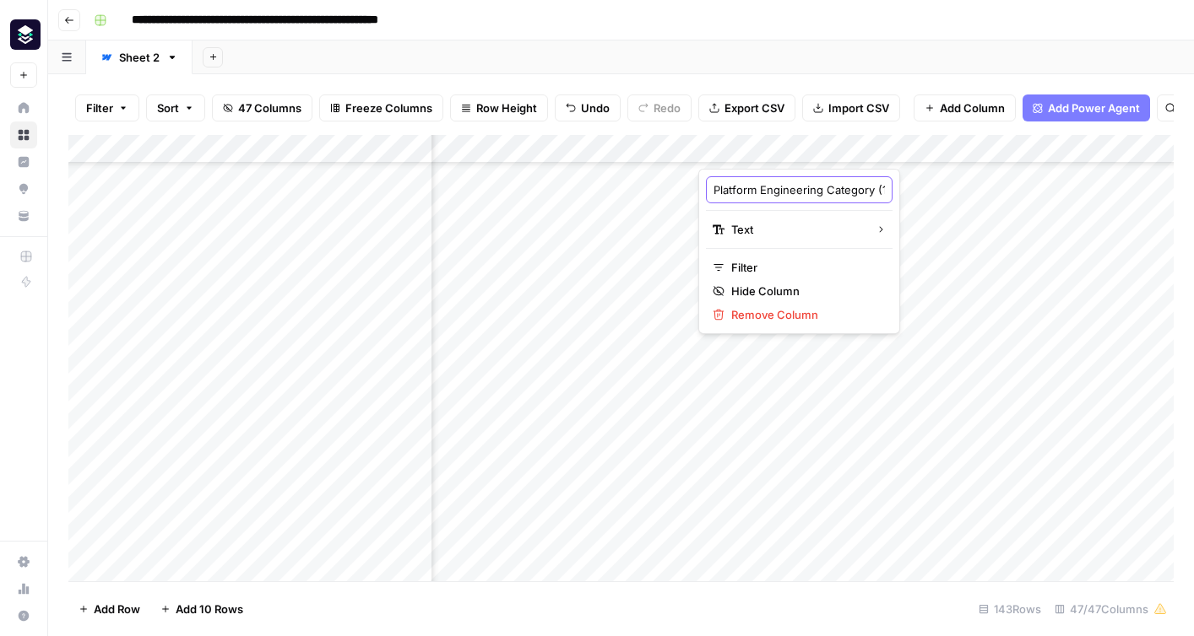
click at [802, 193] on input "Platform Engineering Category (1)" at bounding box center [798, 189] width 171 height 17
click at [1042, 150] on div "Add Column" at bounding box center [620, 358] width 1105 height 447
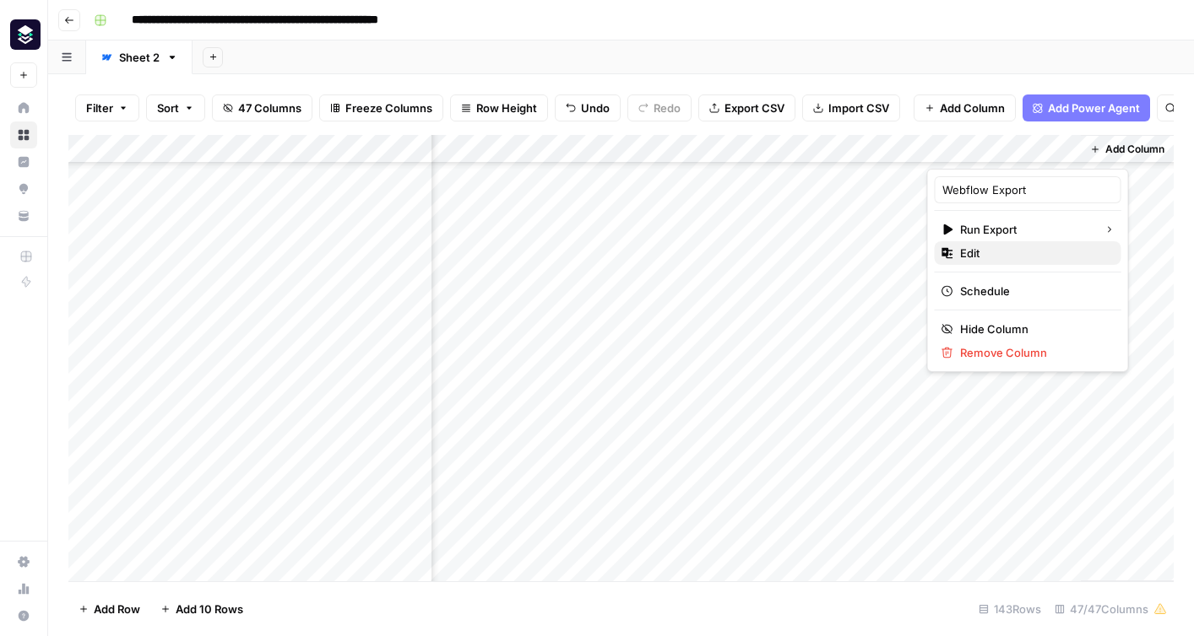
click at [968, 252] on span "Edit" at bounding box center [1034, 253] width 148 height 17
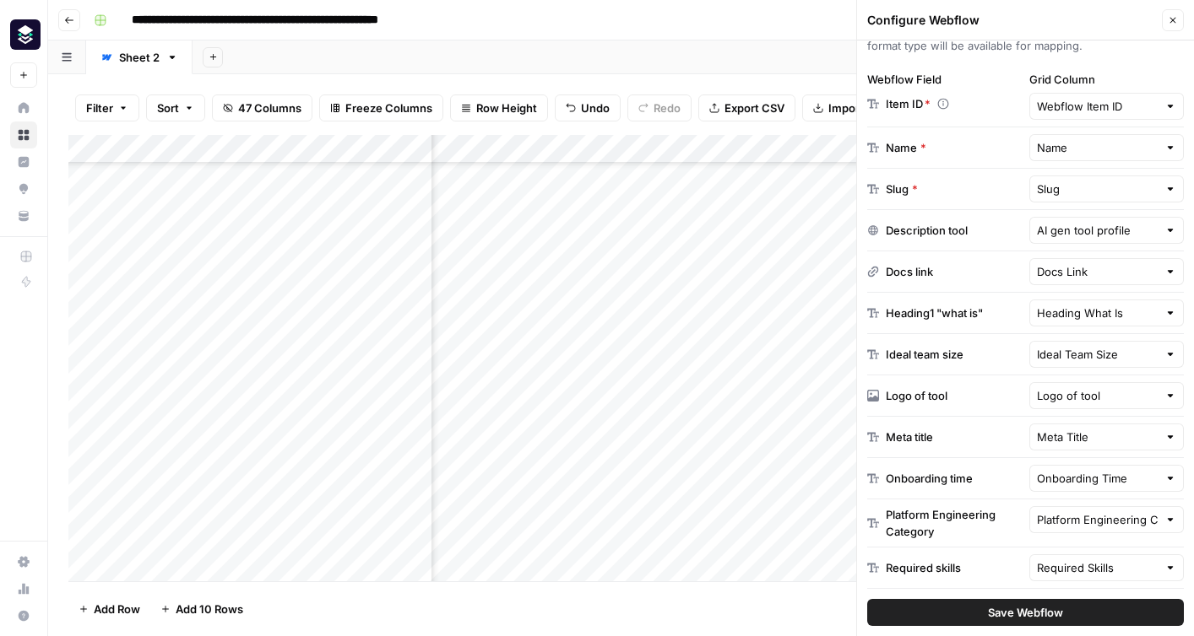
scroll to position [306, 0]
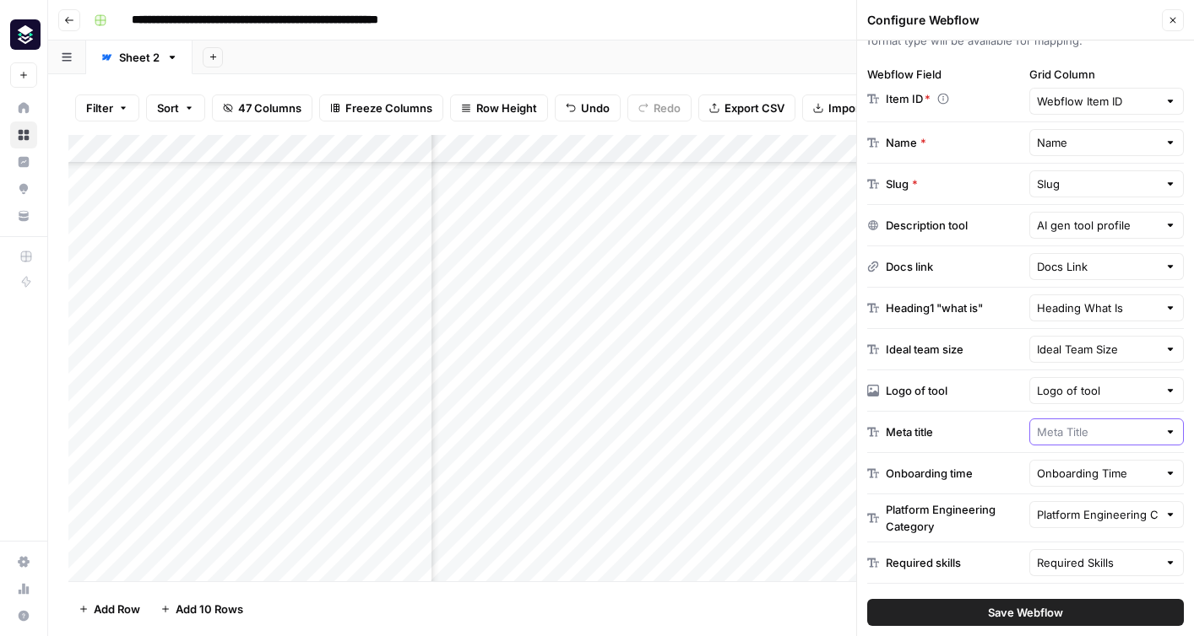
click at [1101, 431] on input "text" at bounding box center [1098, 432] width 122 height 17
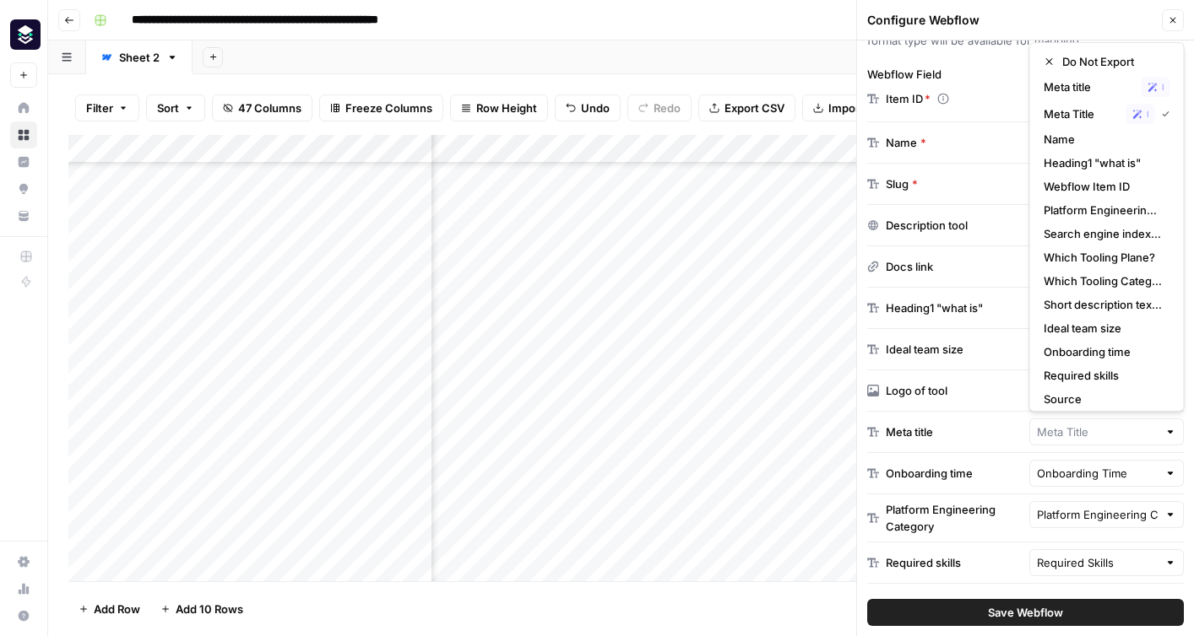
type input "Meta Title"
click at [946, 432] on div "Meta title" at bounding box center [944, 432] width 155 height 17
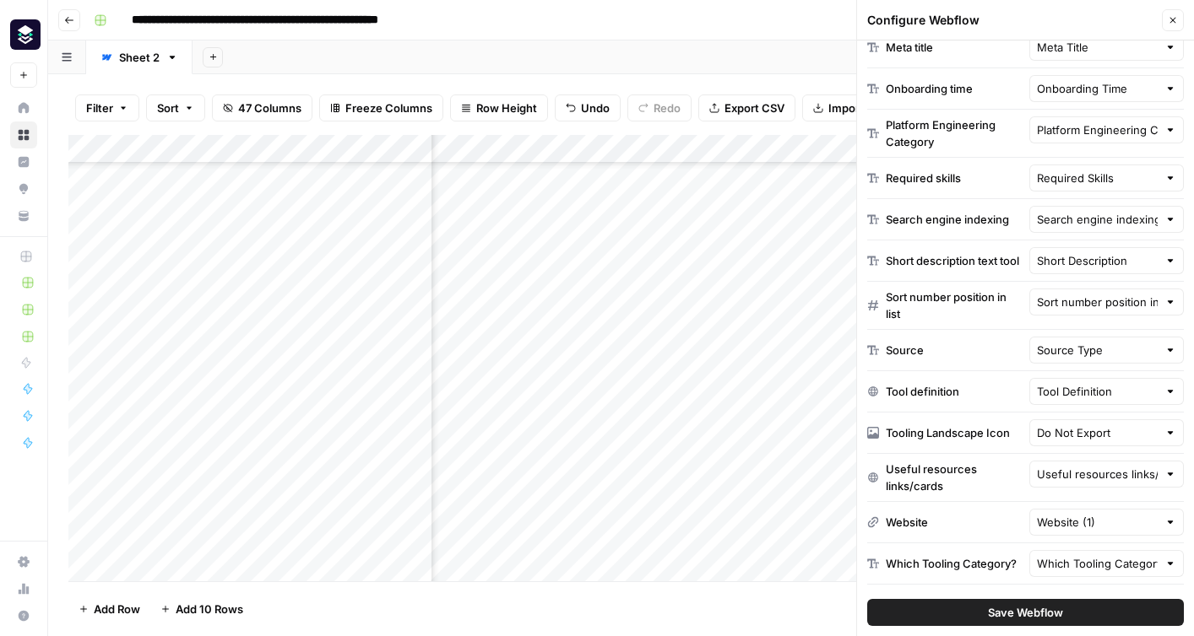
scroll to position [731, 0]
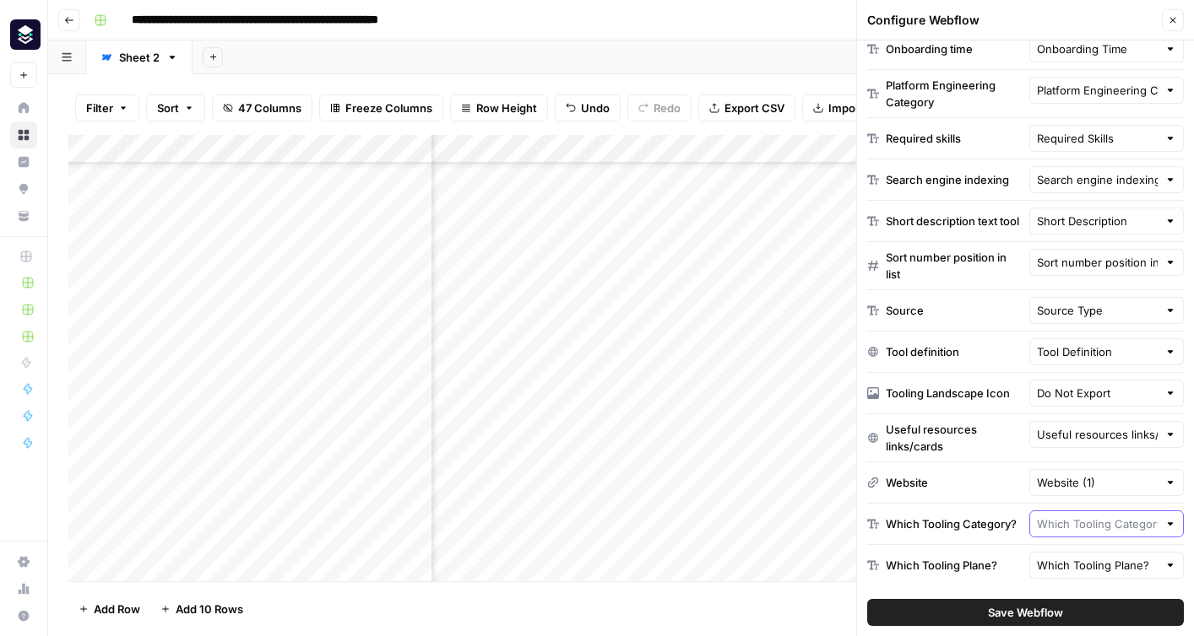
click at [1081, 528] on input "text" at bounding box center [1098, 524] width 122 height 17
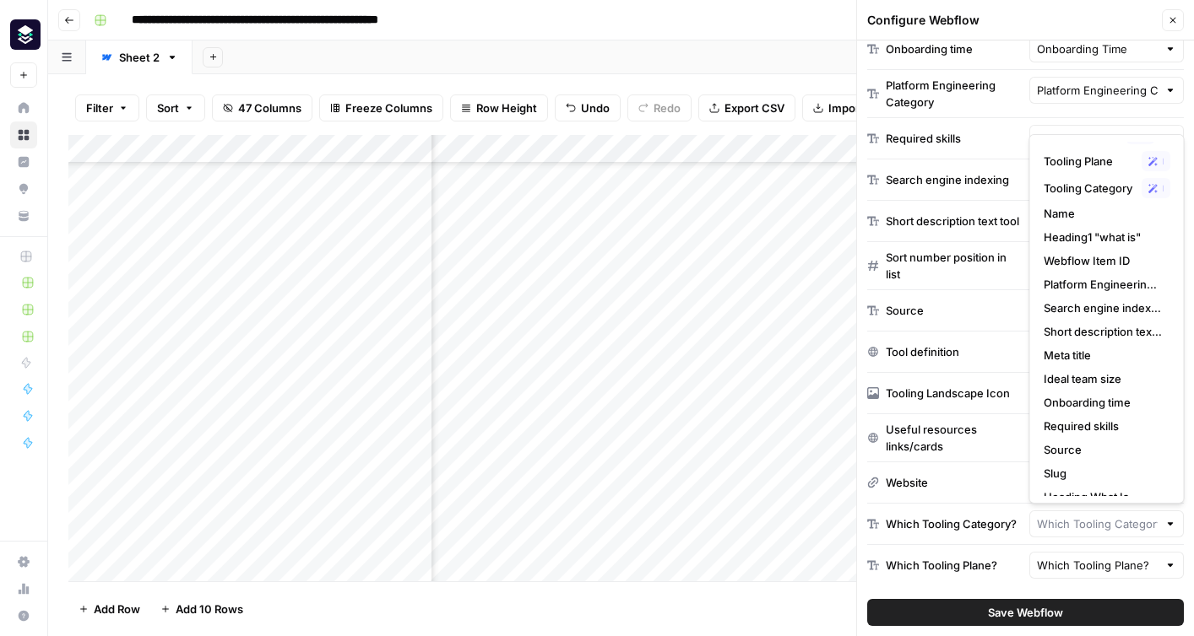
scroll to position [70, 0]
click at [1113, 190] on span "Tooling Category" at bounding box center [1088, 189] width 91 height 17
type input "Tooling Category"
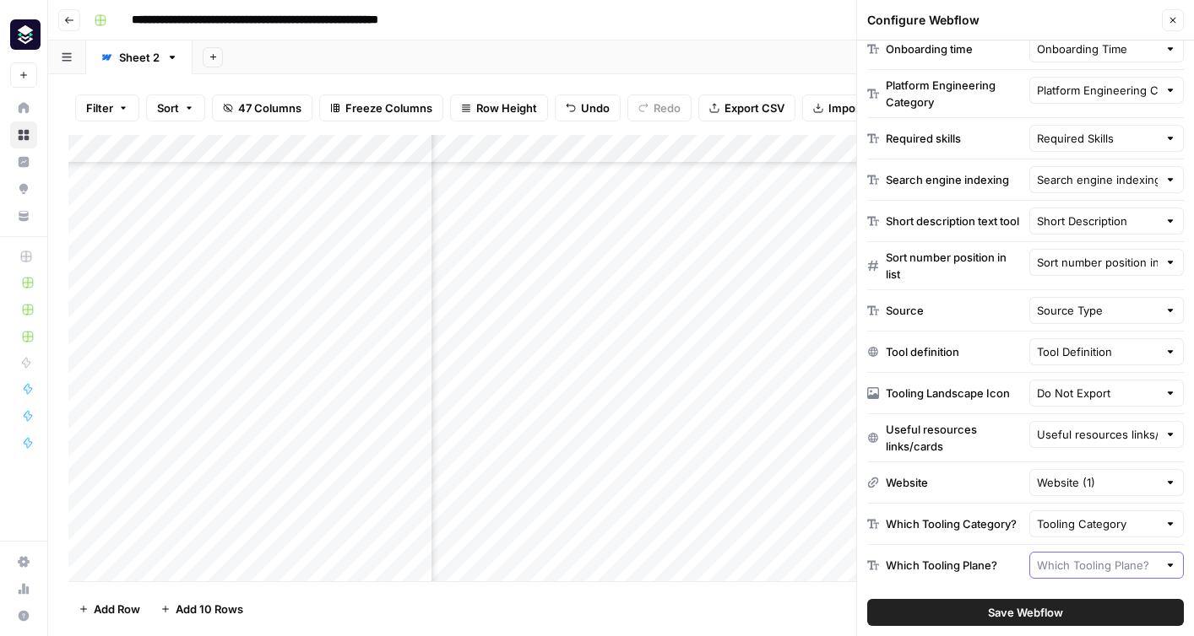
click at [1114, 563] on input "text" at bounding box center [1098, 565] width 122 height 17
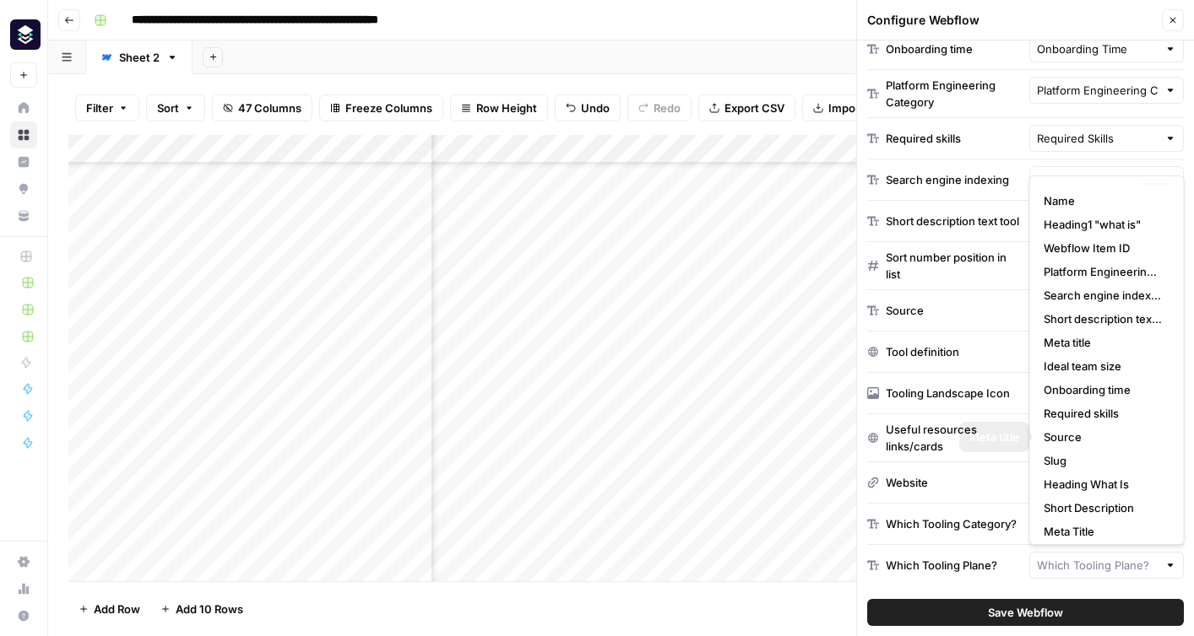
scroll to position [0, 0]
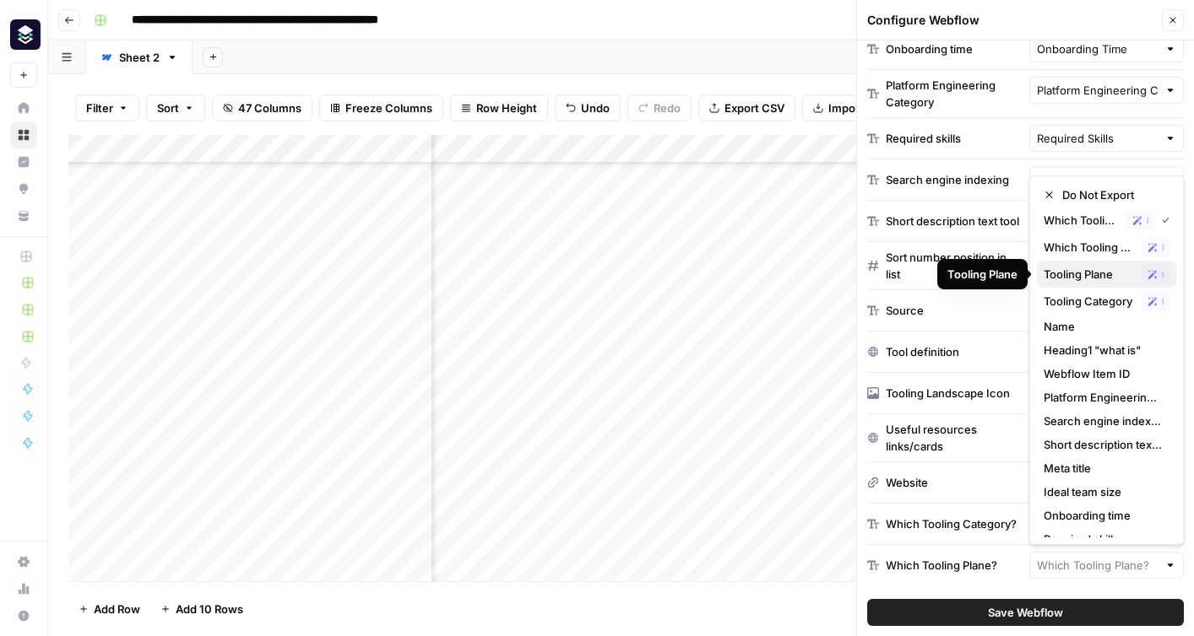
click at [1080, 277] on span "Tooling Plane" at bounding box center [1088, 274] width 91 height 17
type input "Tooling Plane"
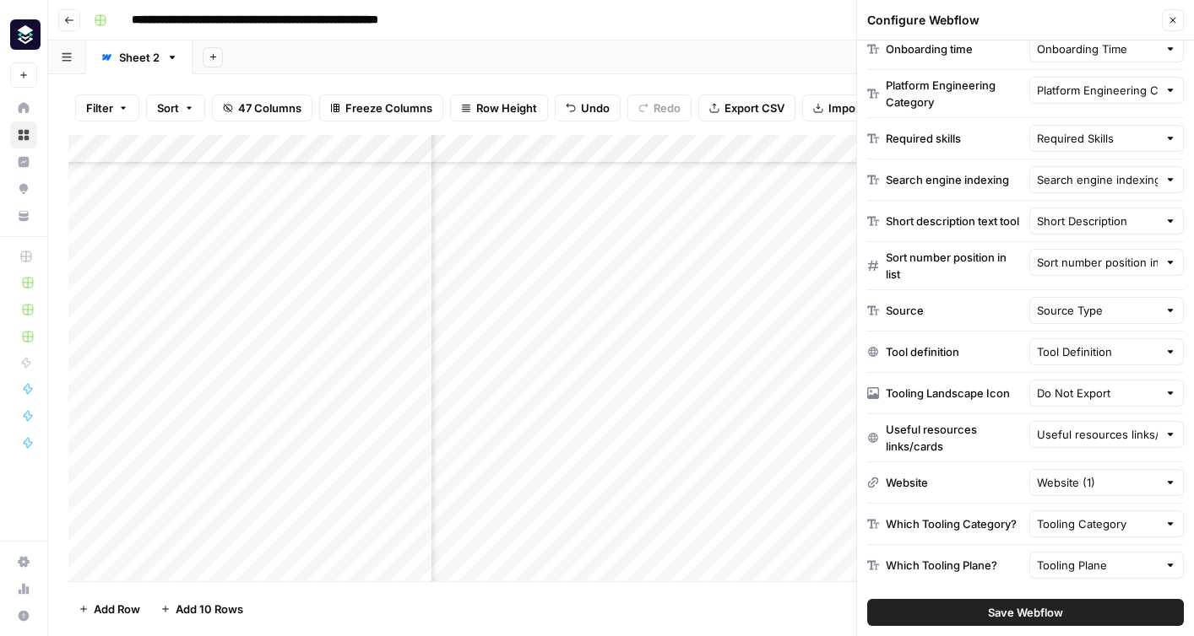
scroll to position [723, 6996]
click at [1013, 618] on span "Save Webflow" at bounding box center [1025, 612] width 75 height 17
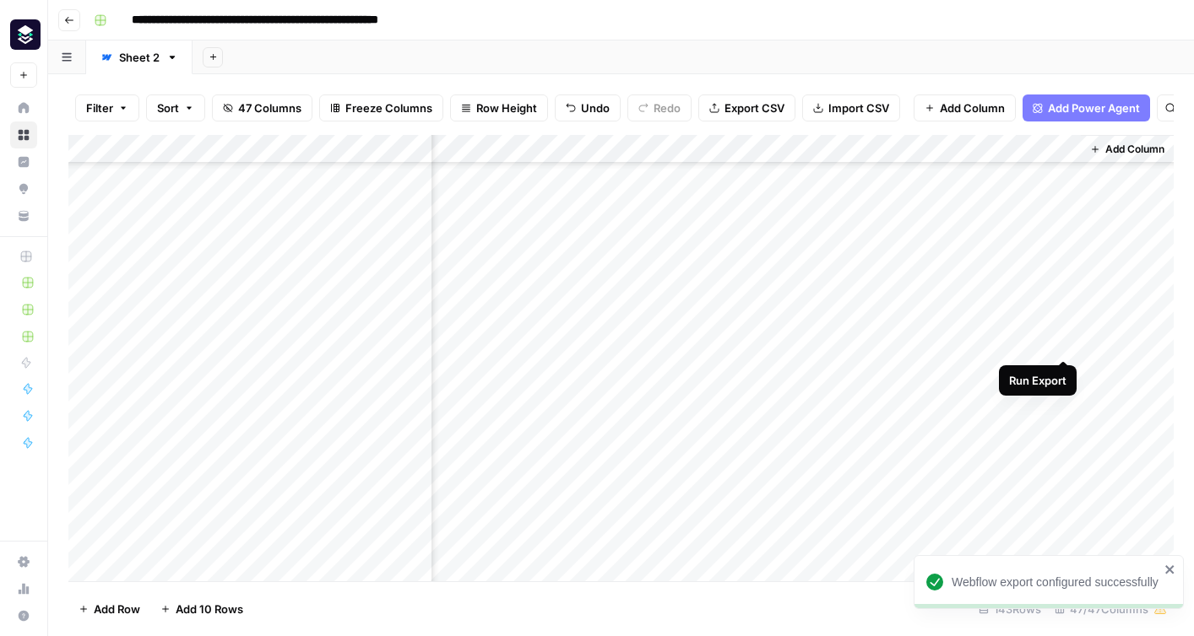
click at [1062, 344] on div "Add Column" at bounding box center [620, 358] width 1105 height 447
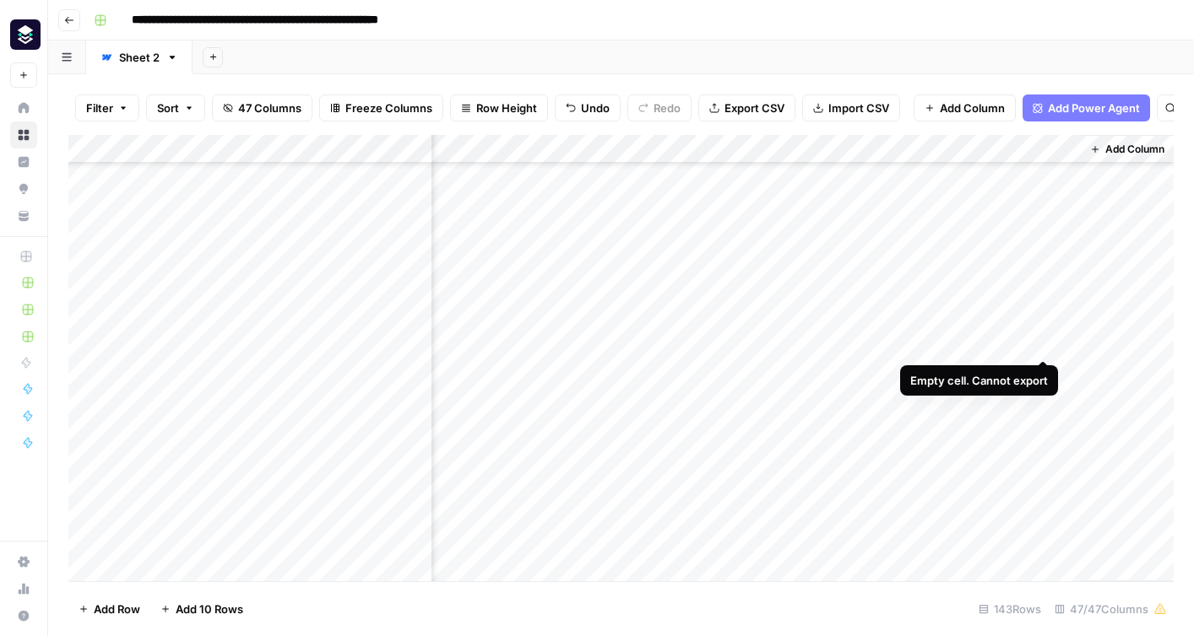
click at [1043, 344] on div "Add Column" at bounding box center [620, 358] width 1105 height 447
click at [1047, 150] on div "Add Column" at bounding box center [620, 358] width 1105 height 447
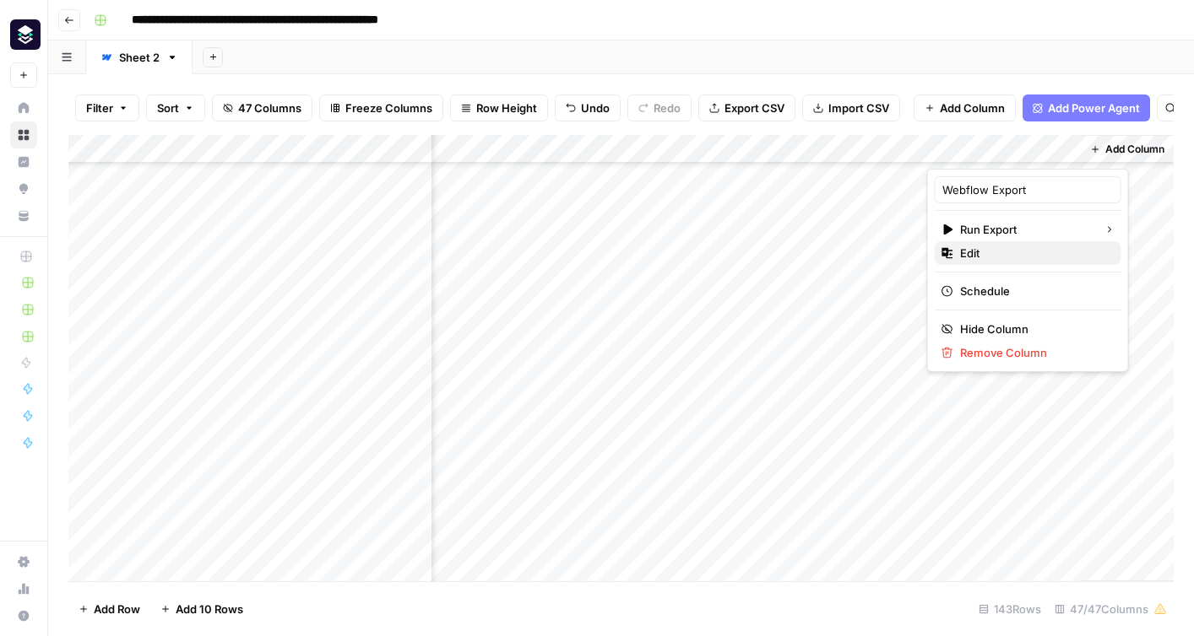
click at [1012, 248] on span "Edit" at bounding box center [1034, 253] width 148 height 17
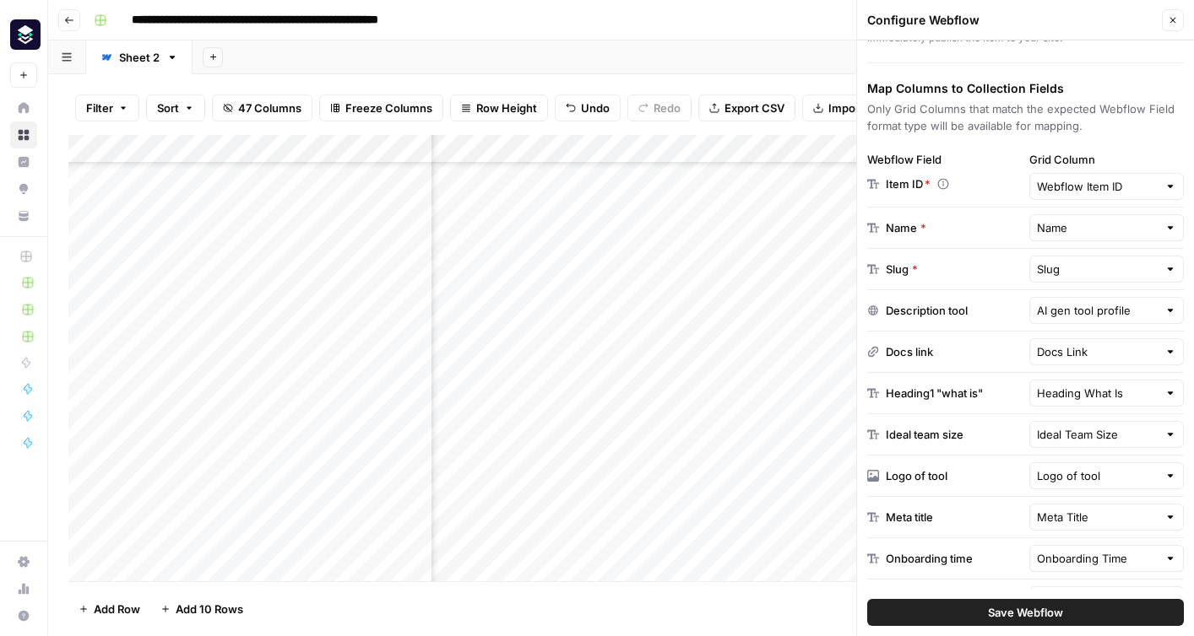
scroll to position [723, 5435]
click at [642, 342] on div "Add Column" at bounding box center [620, 358] width 1105 height 447
click at [658, 341] on div "Add Column" at bounding box center [620, 358] width 1105 height 447
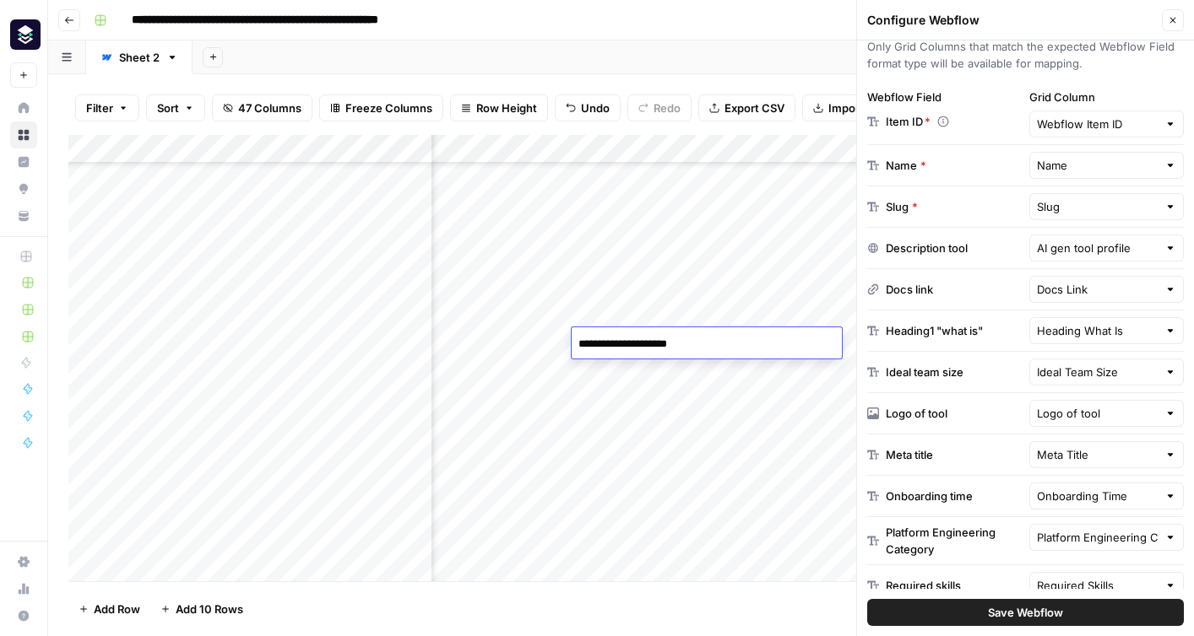
scroll to position [290, 0]
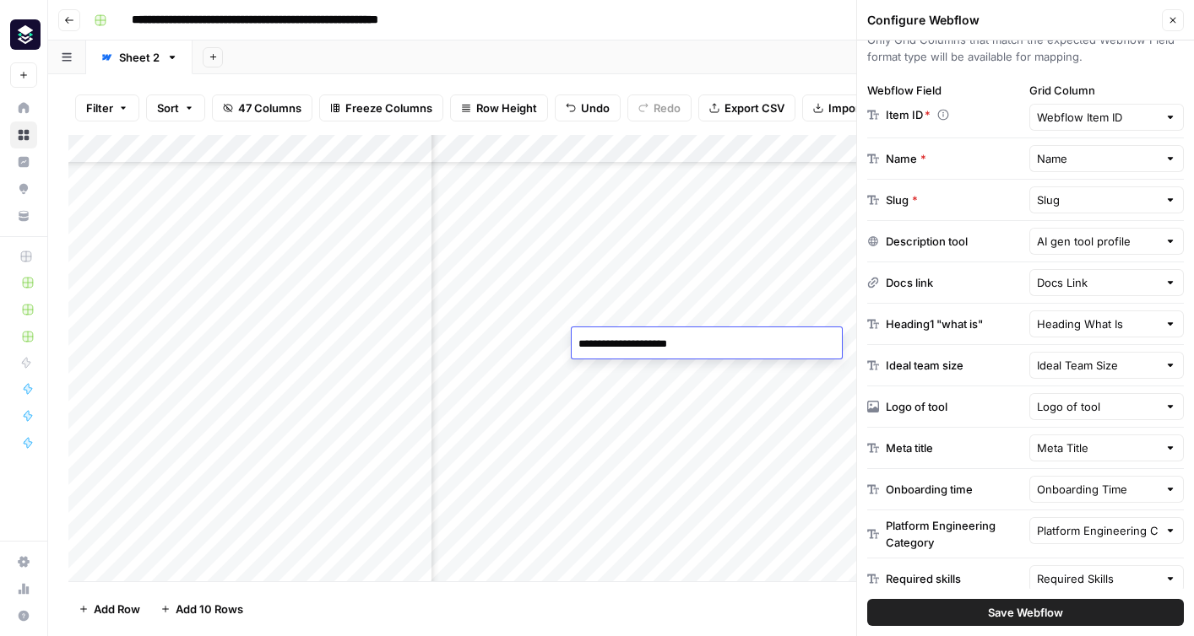
click at [731, 456] on div "Add Column" at bounding box center [620, 358] width 1105 height 447
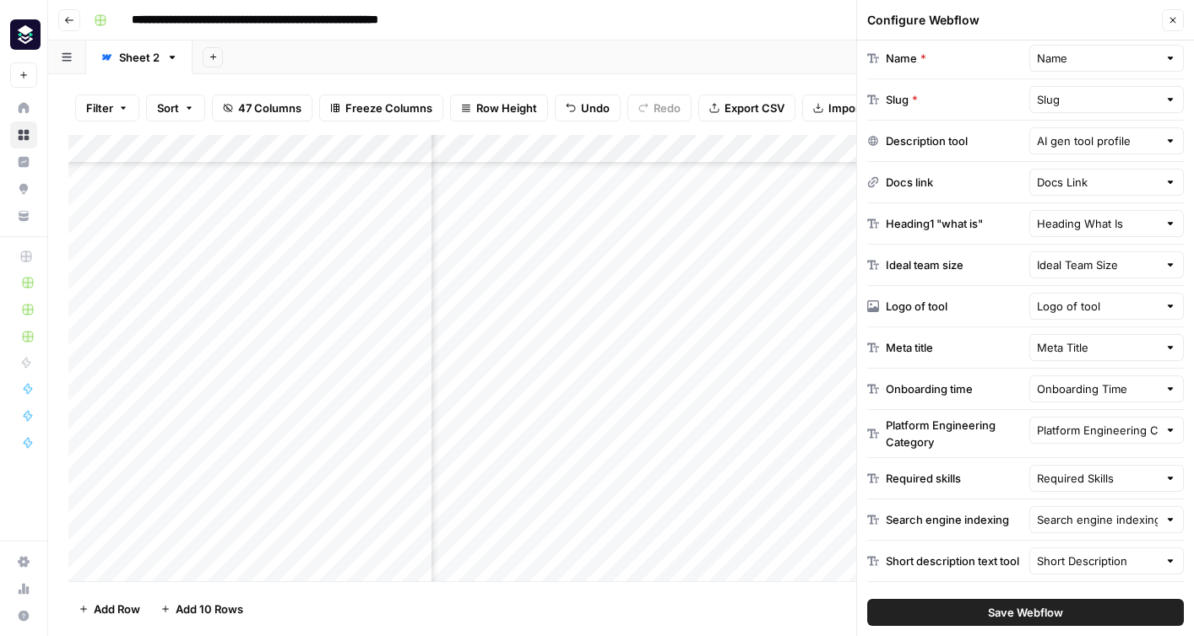
scroll to position [392, 0]
click at [1080, 425] on input "text" at bounding box center [1098, 429] width 122 height 17
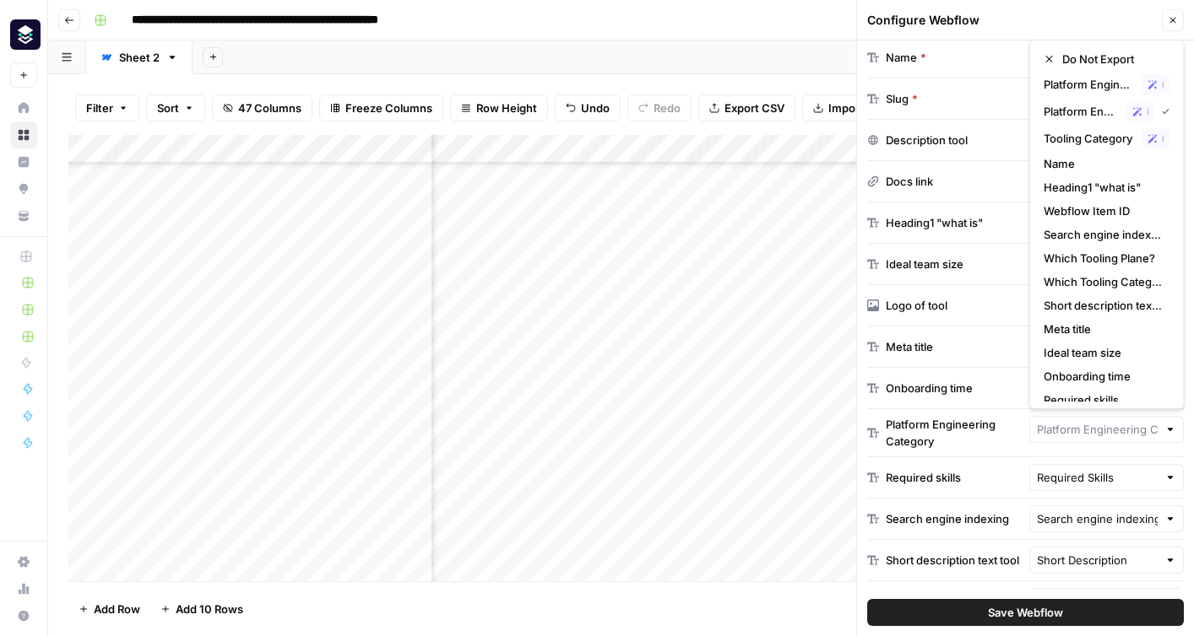
type input "Platform Engineering Category (1)"
click at [992, 439] on div "Platform Engineering Category" at bounding box center [953, 433] width 137 height 34
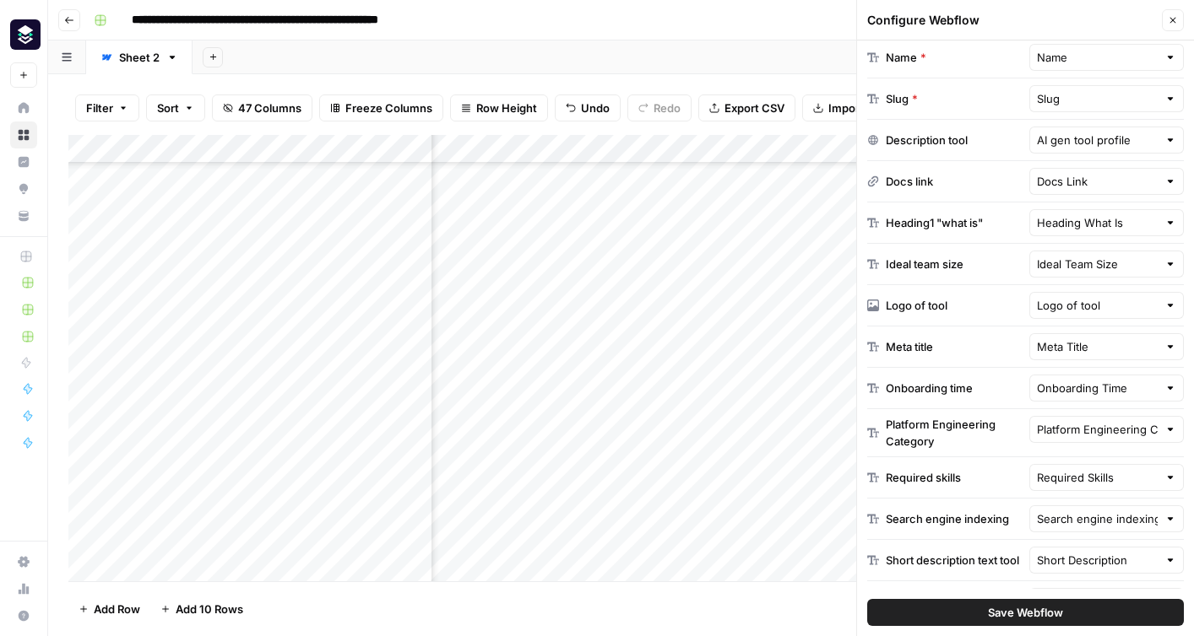
scroll to position [723, 5839]
click at [766, 151] on div "Add Column" at bounding box center [620, 358] width 1105 height 447
click at [741, 185] on input "Platform Engineering Category (1)" at bounding box center [725, 189] width 171 height 17
click at [1142, 431] on input "text" at bounding box center [1098, 429] width 122 height 17
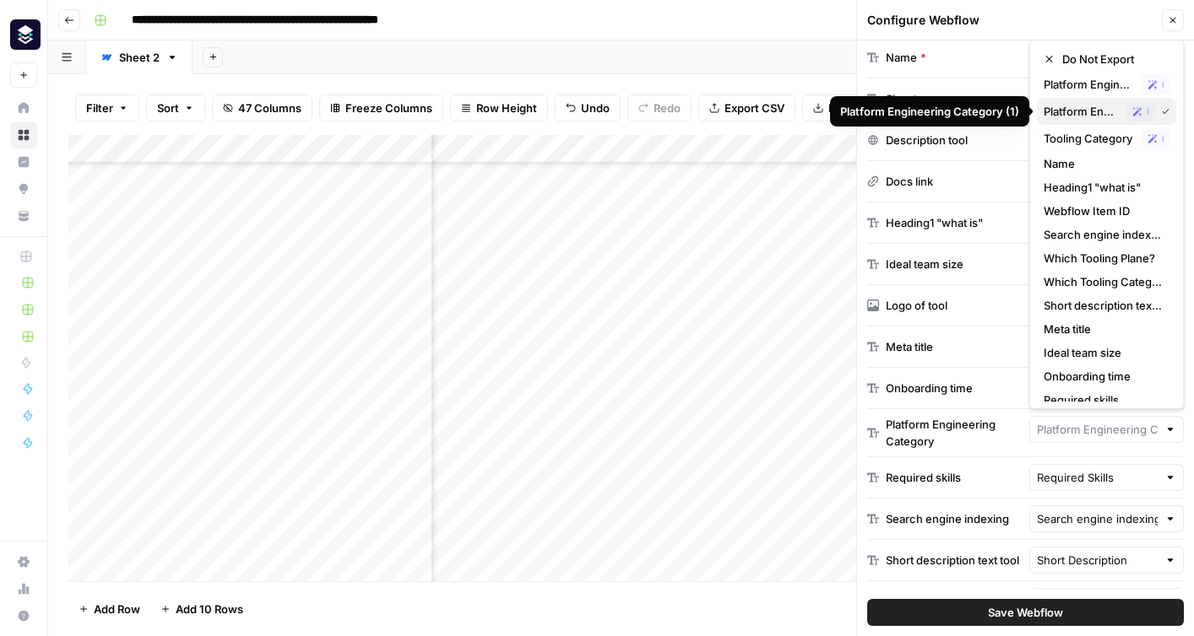
click at [1101, 108] on span "Platform Engineering Category (1)" at bounding box center [1081, 111] width 76 height 17
type input "Platform Engineering Category (1)"
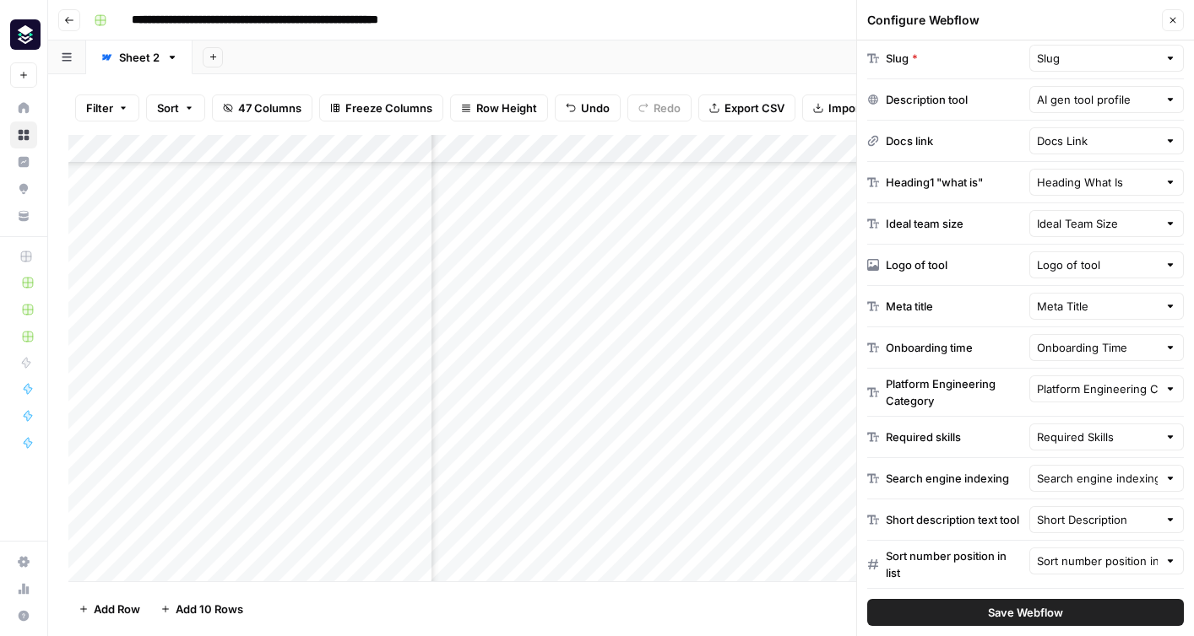
scroll to position [725, 6718]
click at [744, 344] on div "Add Column" at bounding box center [620, 358] width 1105 height 447
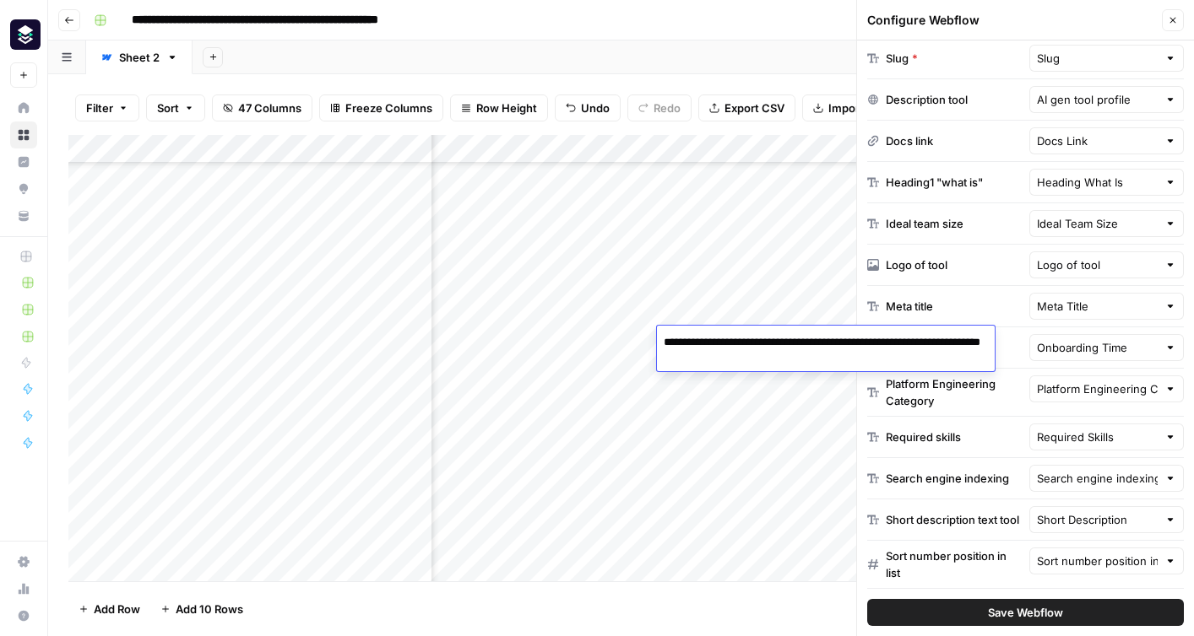
click at [742, 470] on div "Add Column" at bounding box center [620, 358] width 1105 height 447
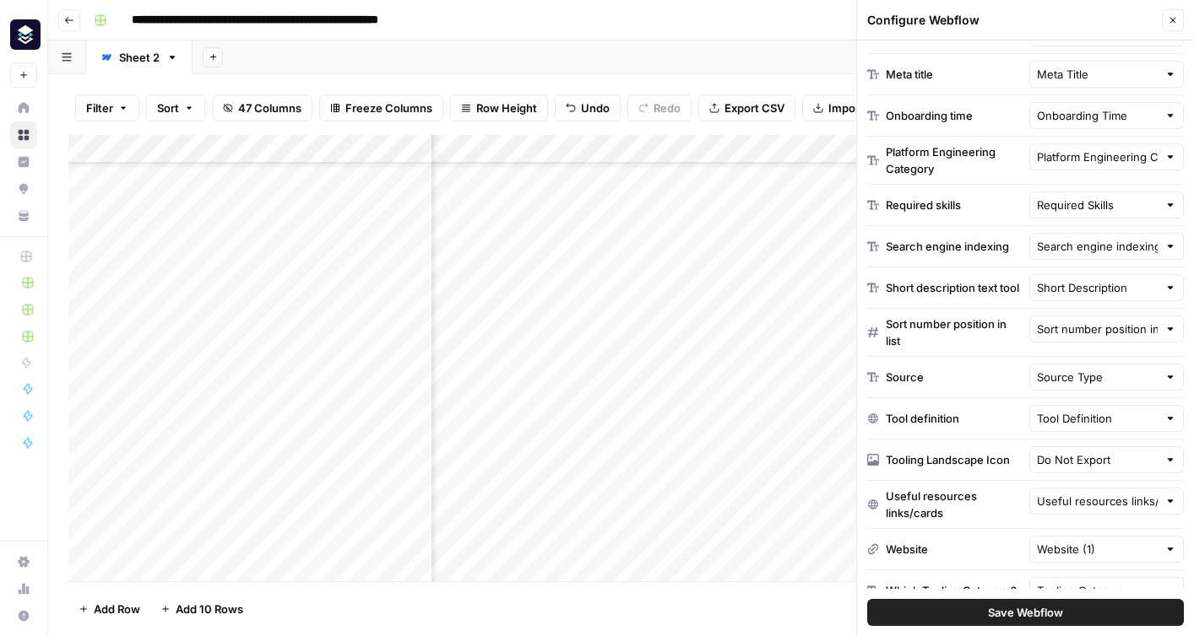
scroll to position [666, 0]
click at [1118, 460] on input "text" at bounding box center [1098, 458] width 122 height 17
click at [1088, 517] on span "Tooling Landscape Icon" at bounding box center [1088, 523] width 91 height 17
type input "Tooling Landscape Icon"
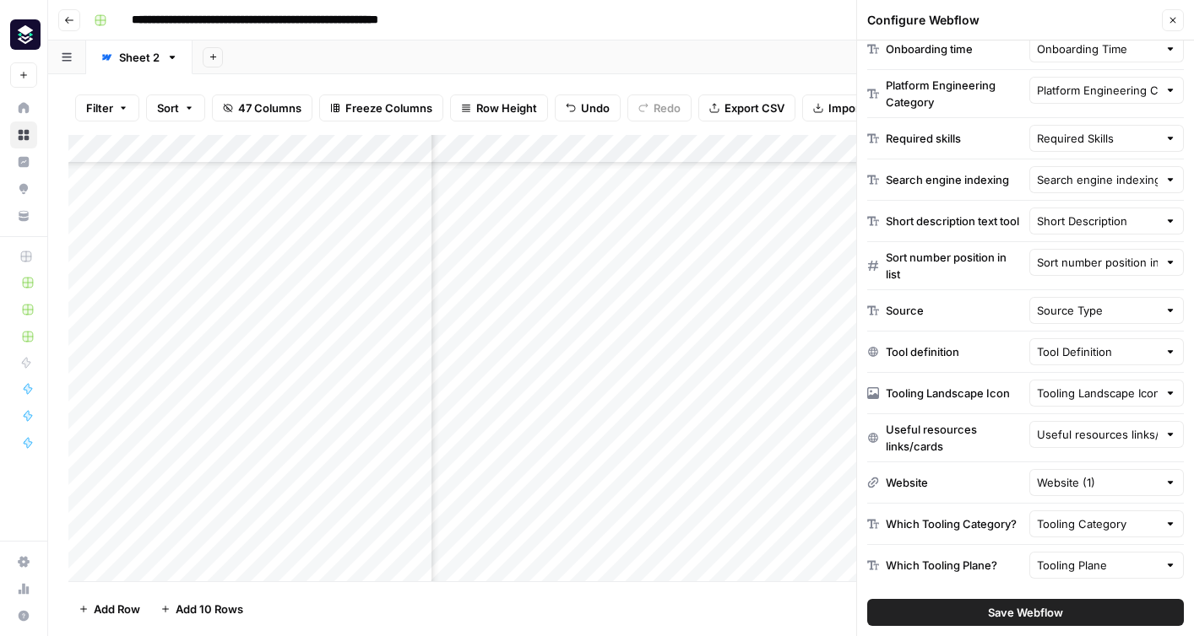
scroll to position [725, 6100]
click at [1007, 610] on span "Save Webflow" at bounding box center [1025, 612] width 75 height 17
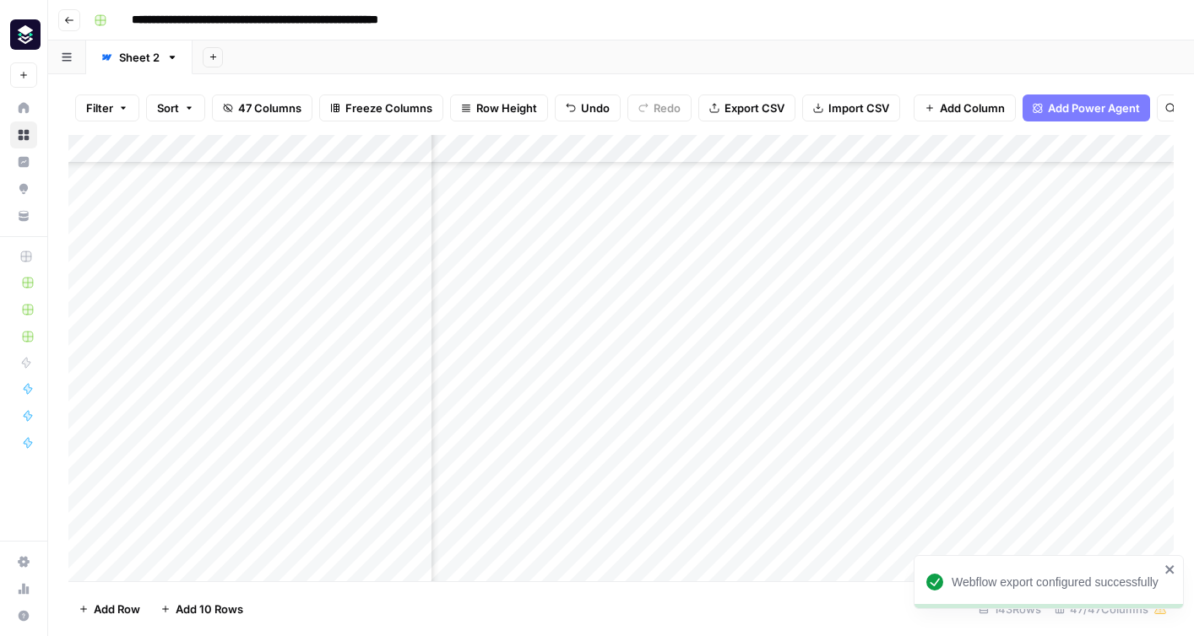
scroll to position [725, 6752]
click at [1064, 345] on div "Add Column" at bounding box center [620, 358] width 1105 height 447
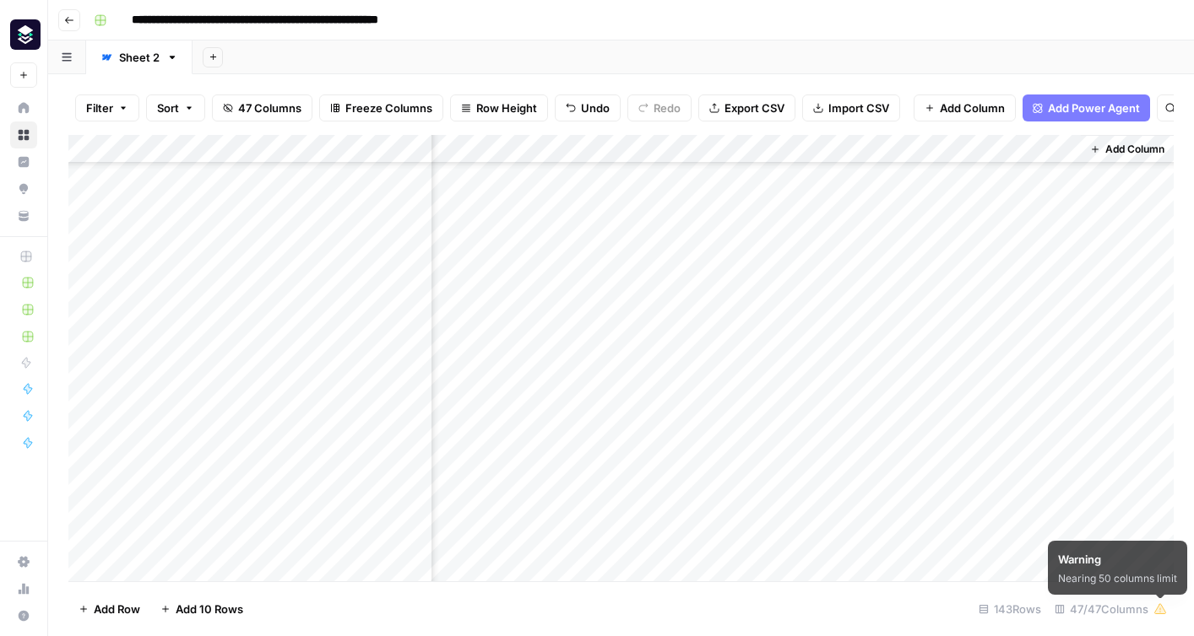
click at [1160, 610] on icon at bounding box center [1160, 609] width 11 height 10
